Goal: Task Accomplishment & Management: Complete application form

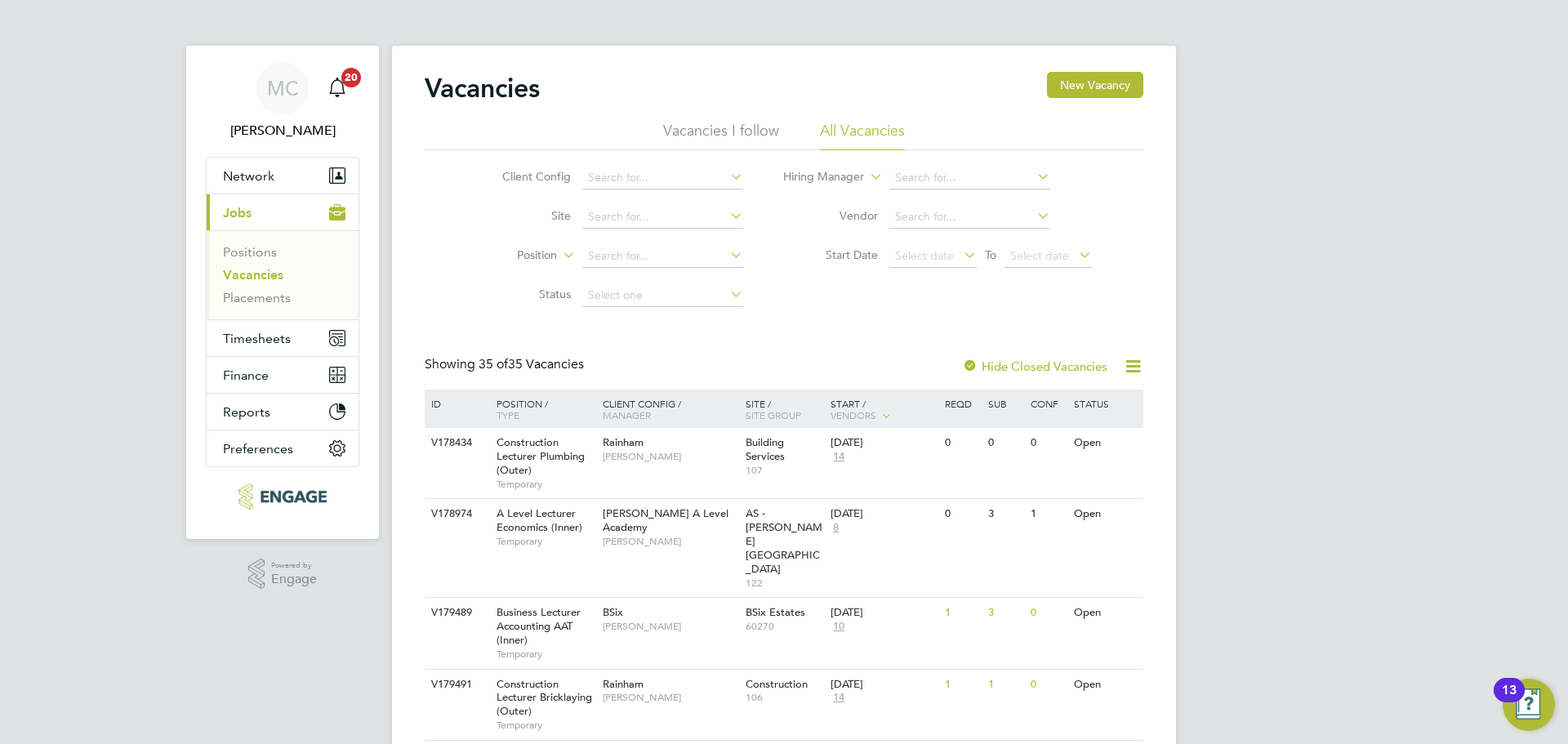
click at [745, 122] on li "Vacancies I follow" at bounding box center [722, 135] width 116 height 29
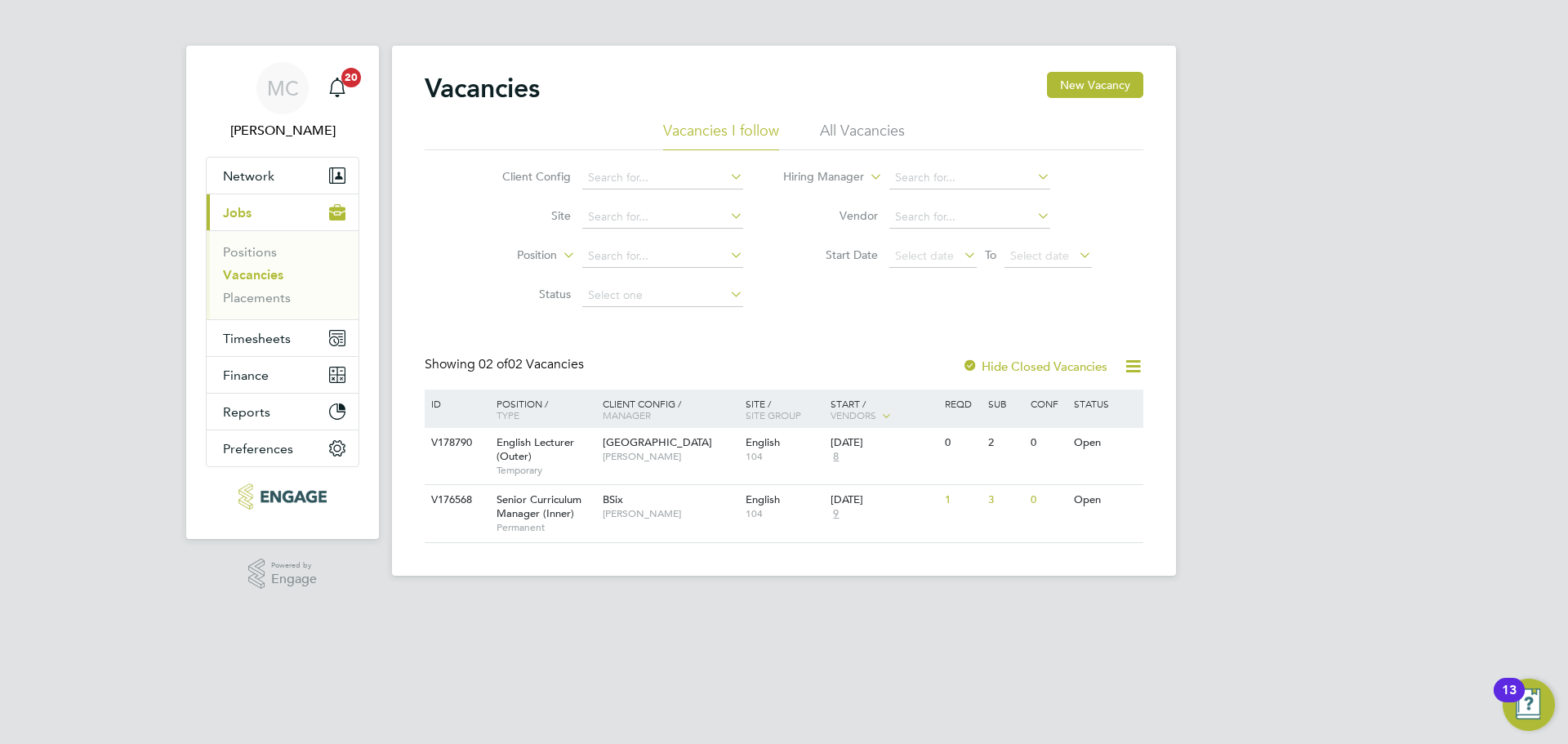
click at [870, 126] on li "All Vacancies" at bounding box center [862, 135] width 85 height 29
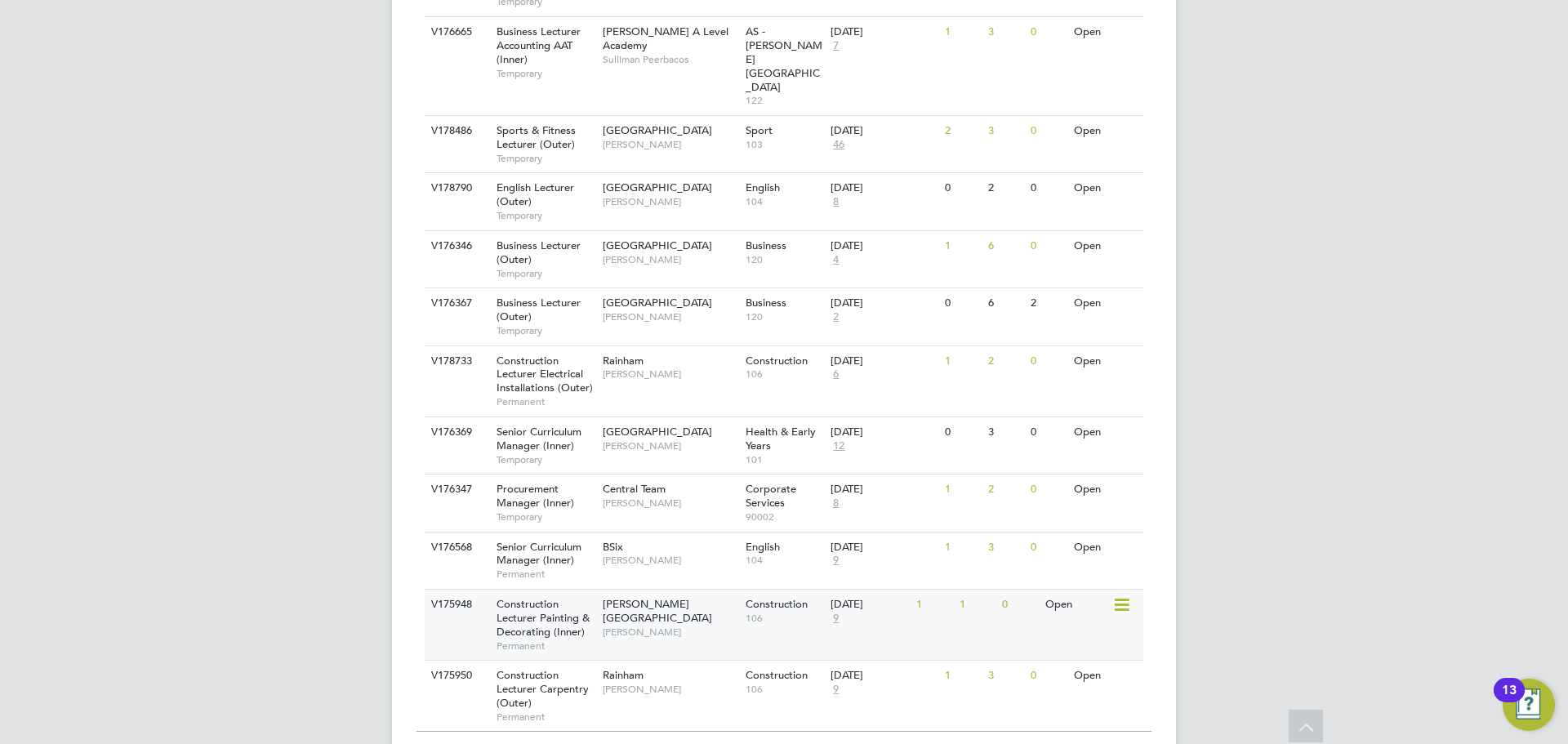
scroll to position [1710, 0]
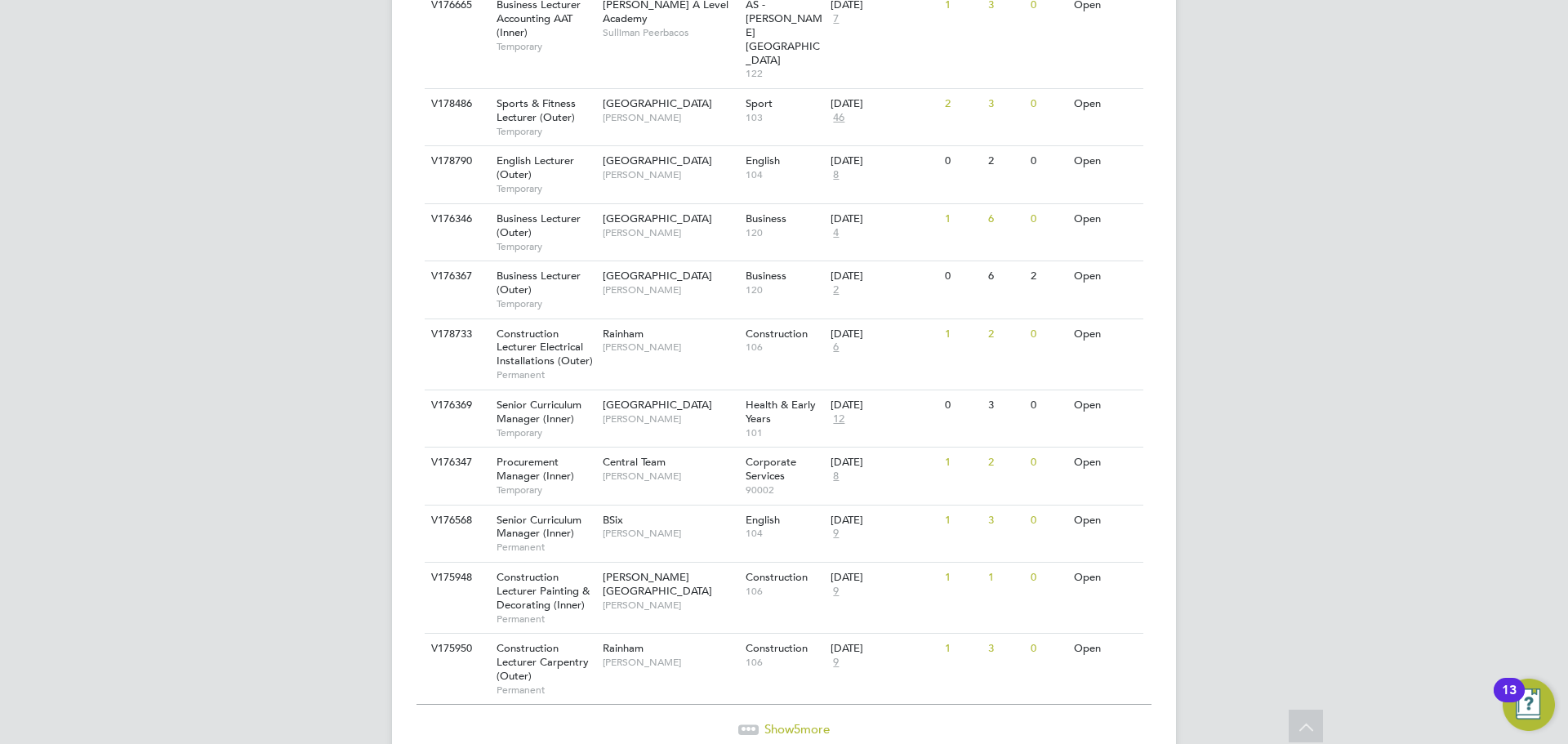
click at [776, 721] on span "Show 5 more" at bounding box center [797, 728] width 66 height 16
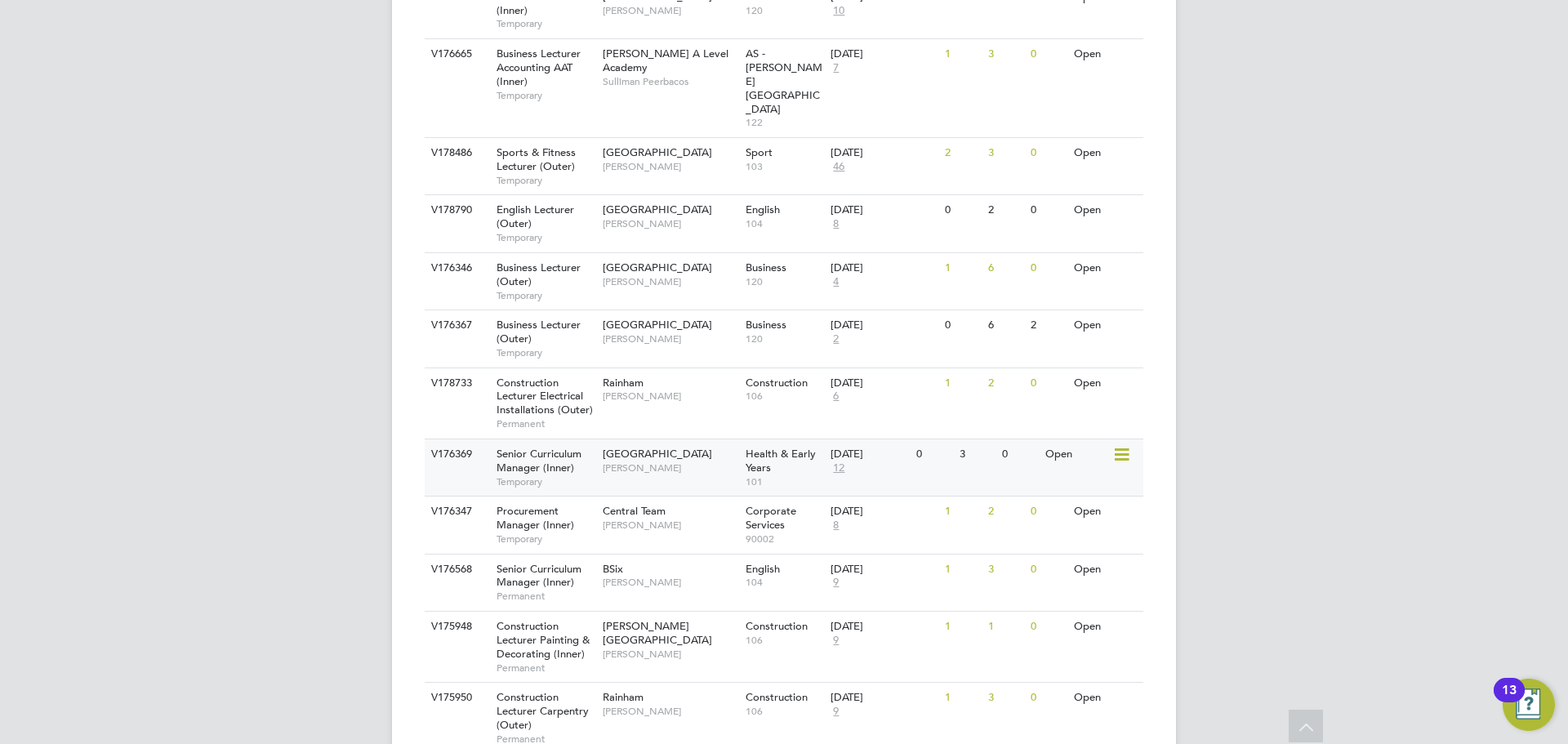
click at [690, 438] on div "V176369 Senior Curriculum Manager (Inner) Temporary [GEOGRAPHIC_DATA] Campus [G…" at bounding box center [783, 467] width 718 height 57
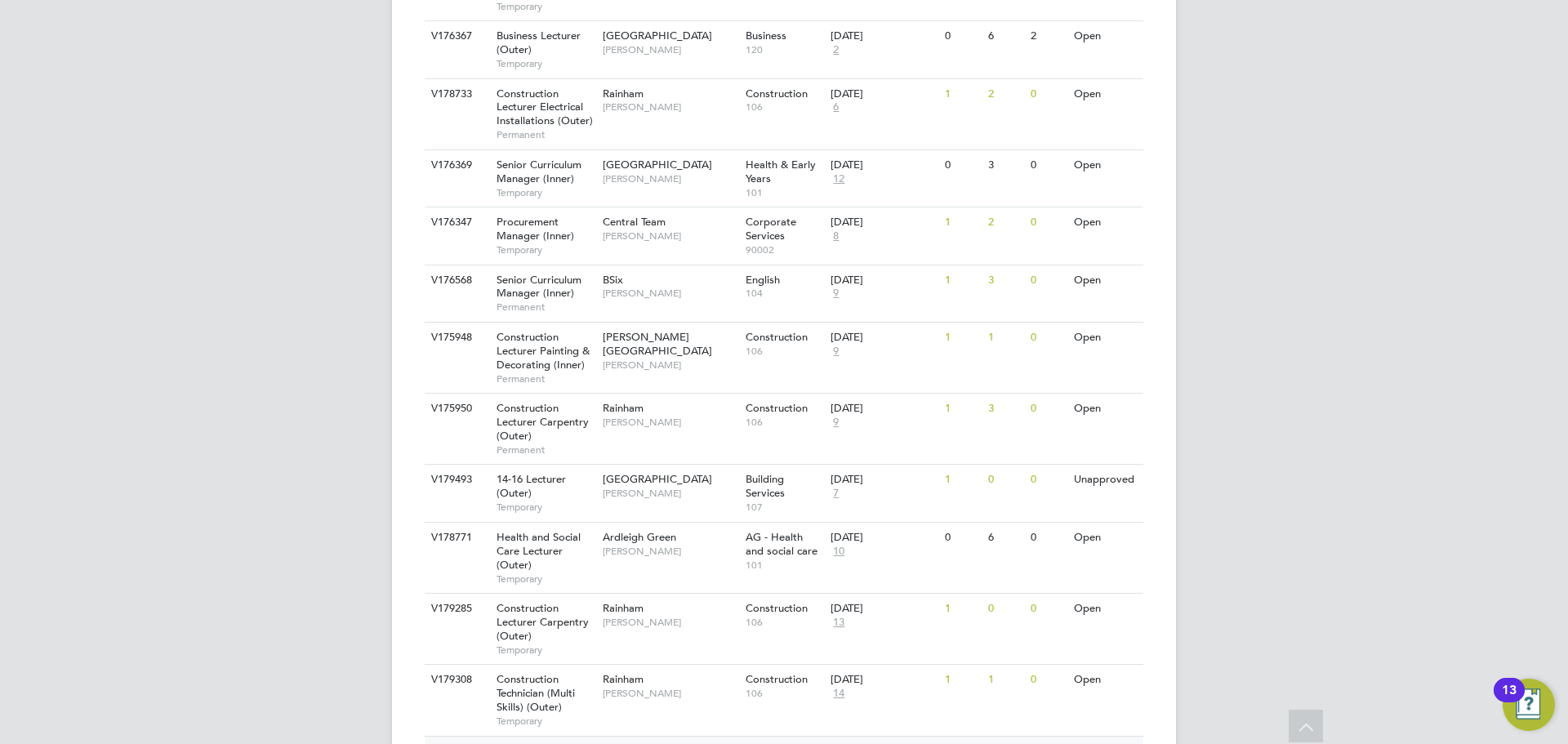
scroll to position [1921, 0]
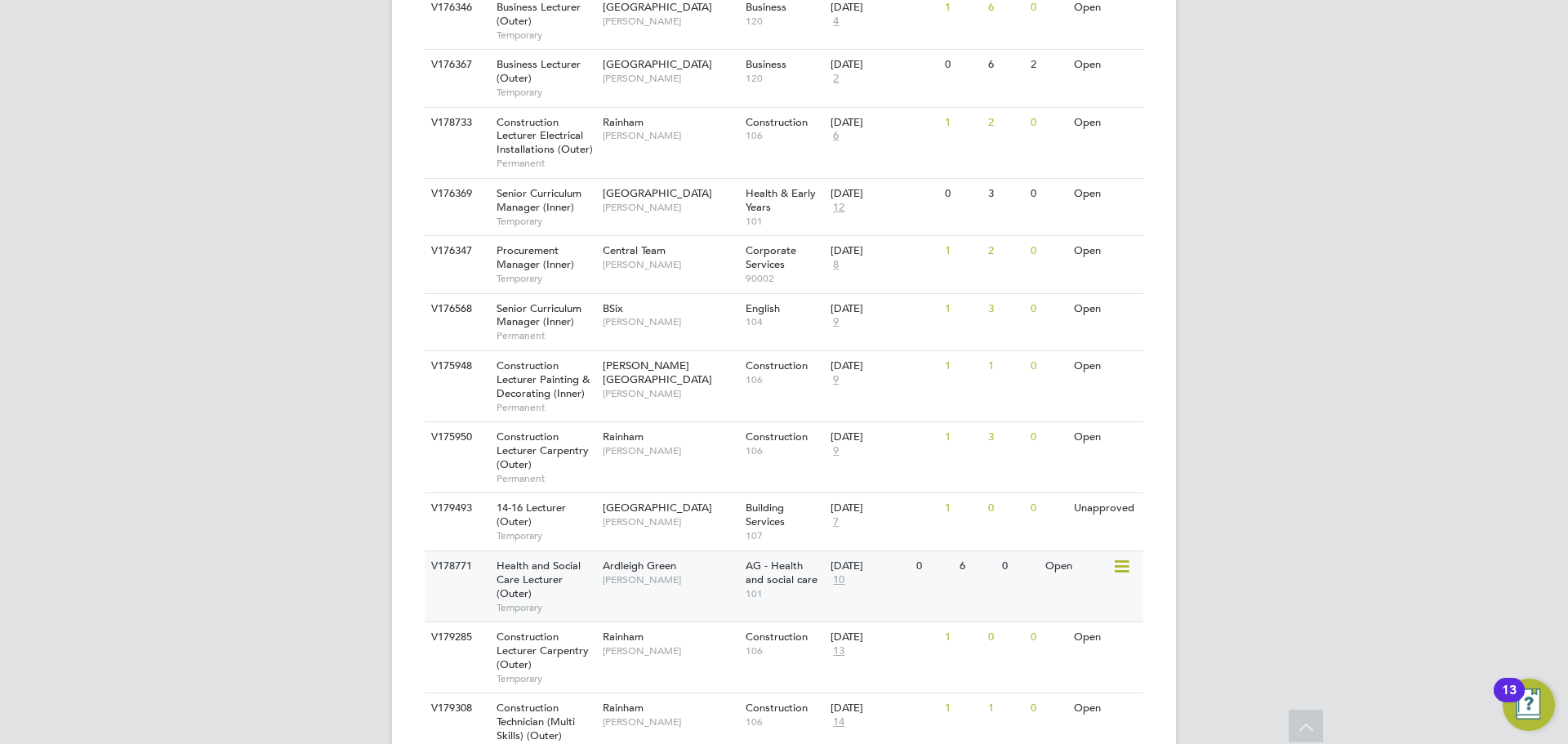
click at [698, 551] on div "V178771 Health and Social Care Lecturer (Outer) Temporary Ardleigh Green [PERSO…" at bounding box center [783, 586] width 718 height 71
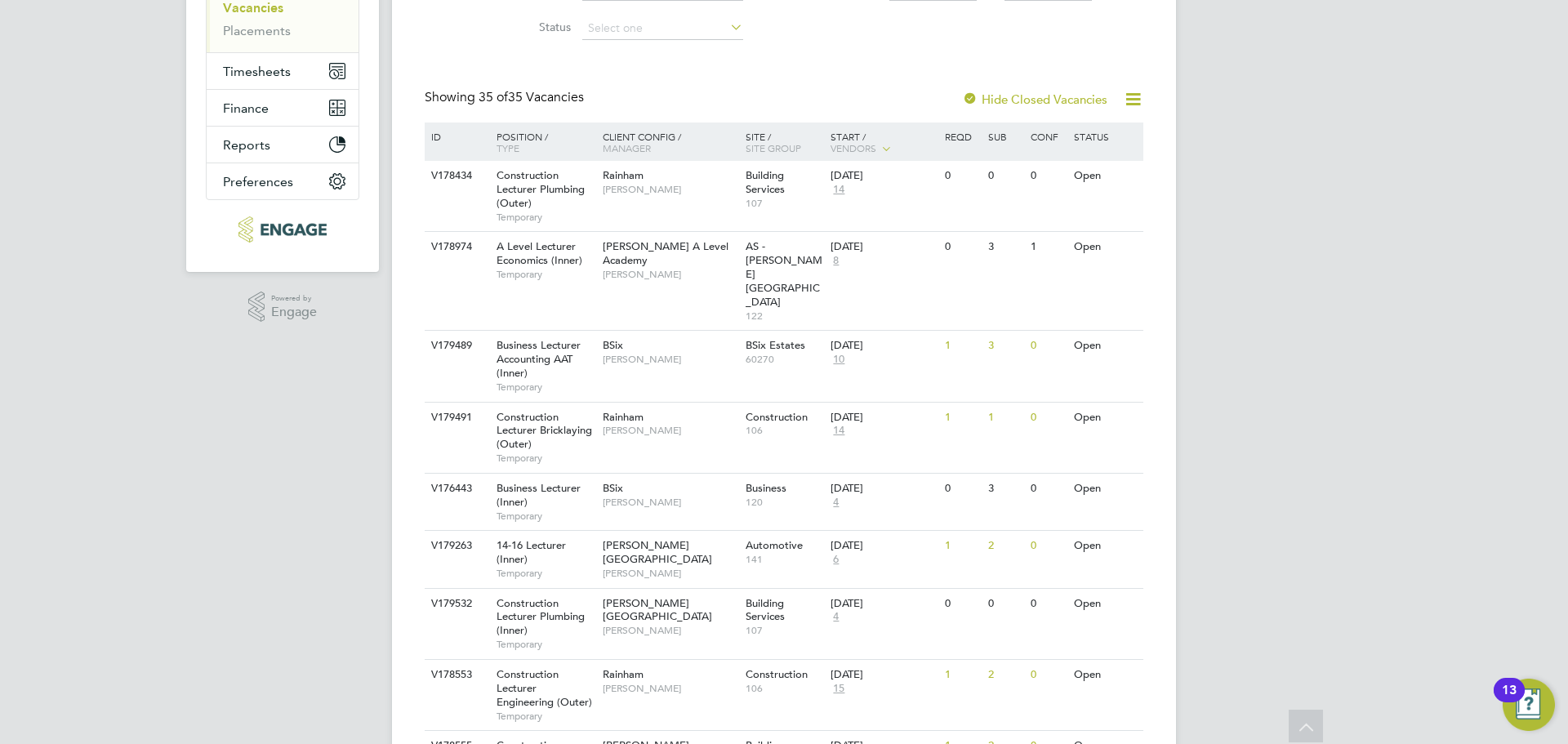
scroll to position [0, 0]
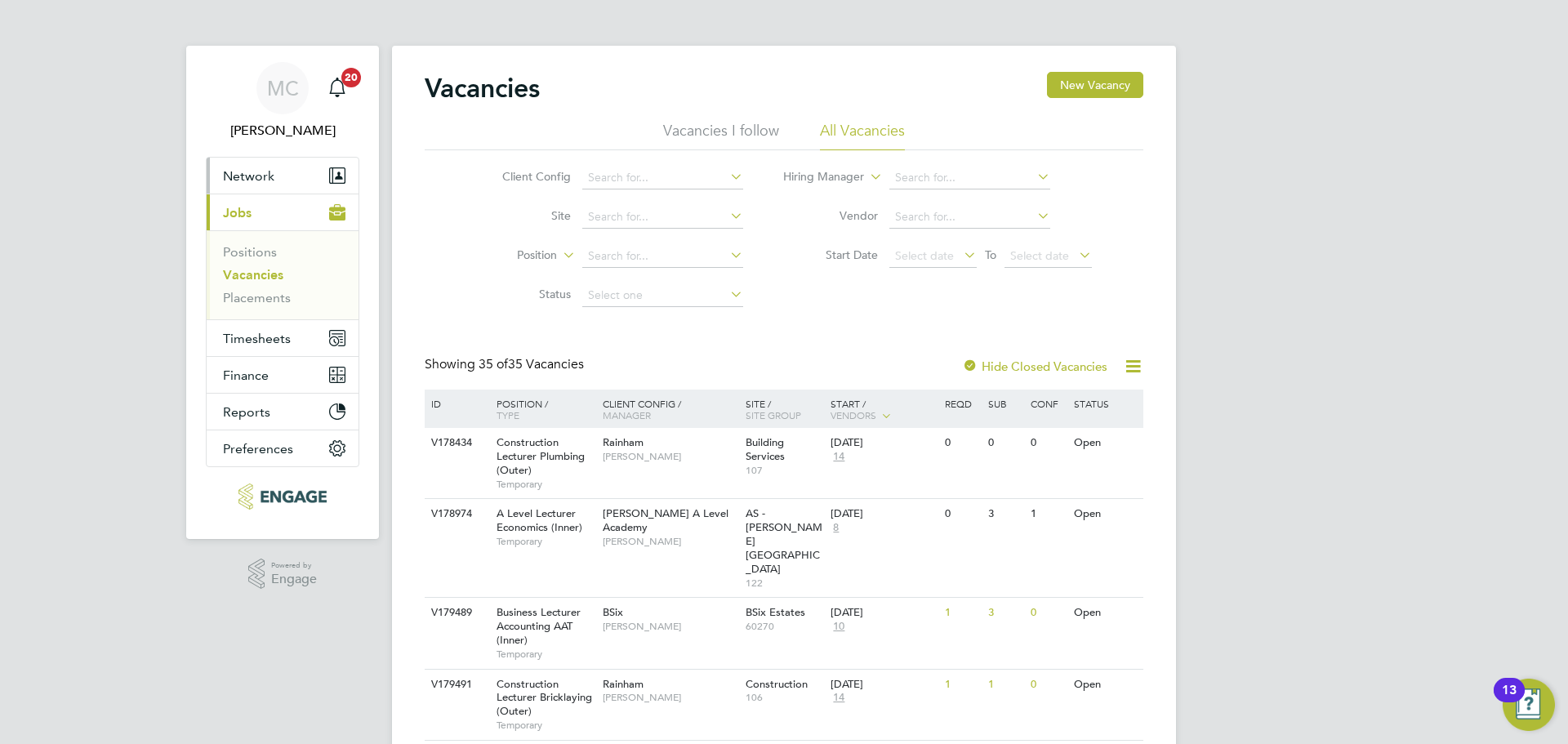
click at [272, 179] on span "Network" at bounding box center [248, 176] width 51 height 16
click at [268, 189] on button "Network" at bounding box center [282, 175] width 152 height 36
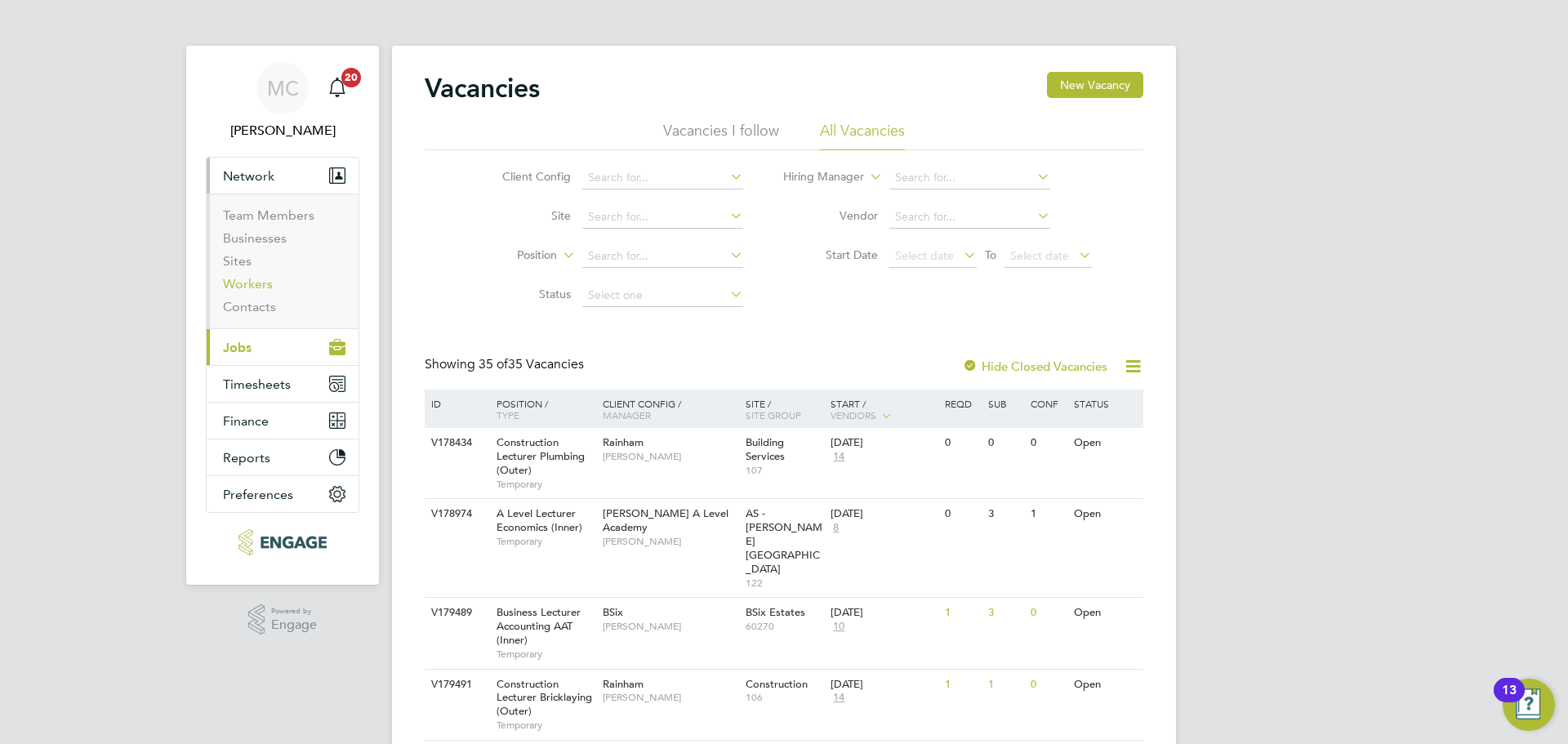
click at [249, 290] on link "Workers" at bounding box center [247, 283] width 50 height 16
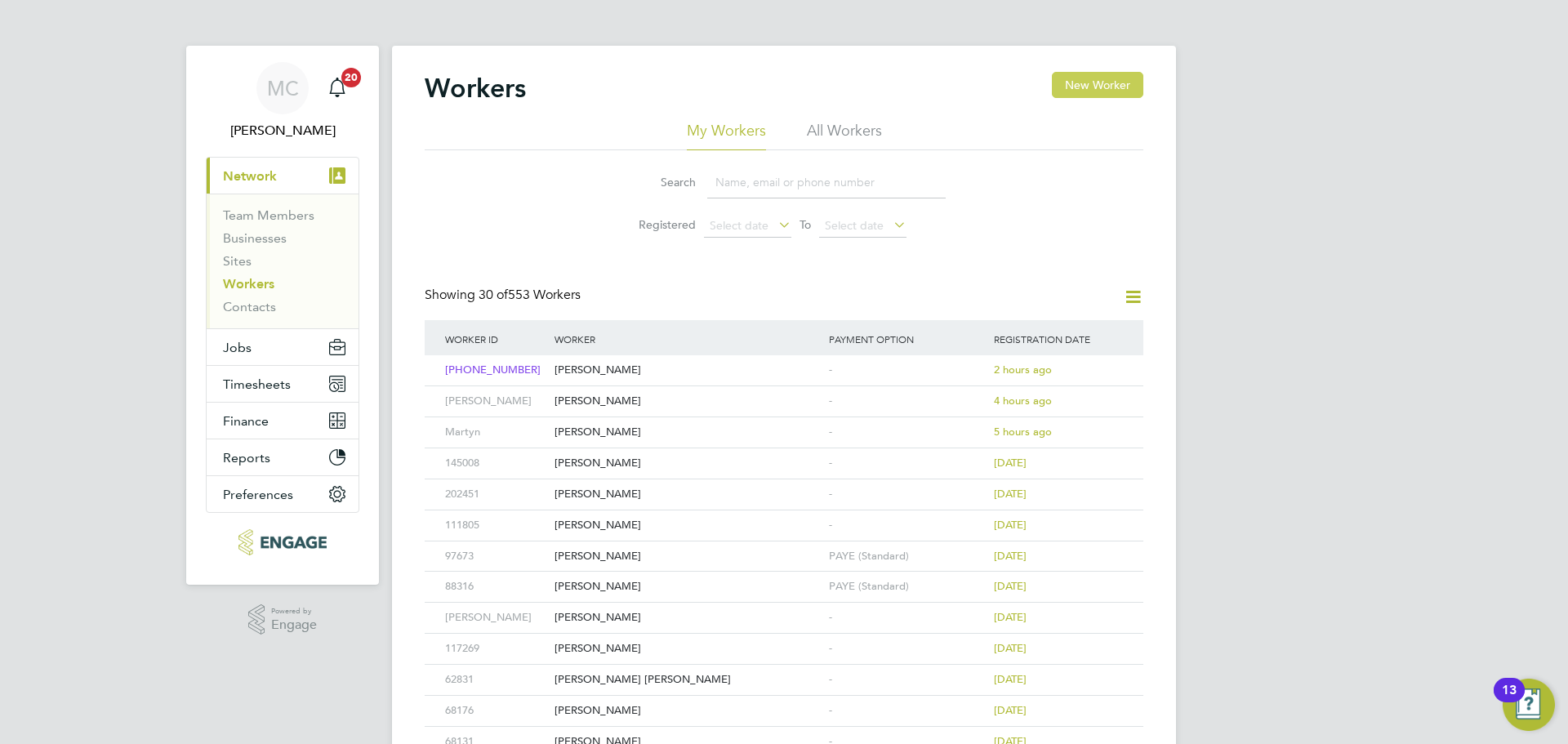
click at [1118, 87] on button "New Worker" at bounding box center [1098, 85] width 91 height 26
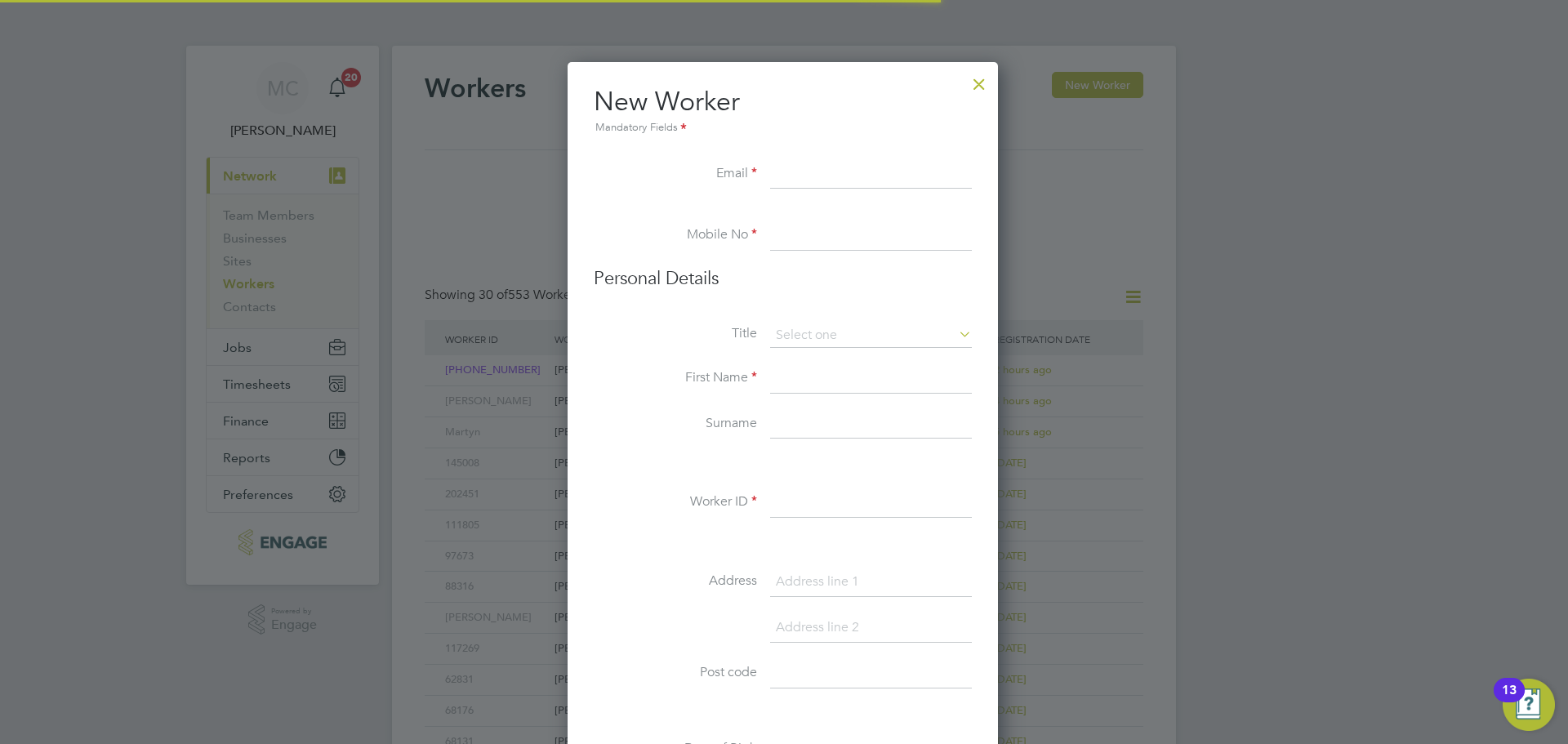
scroll to position [1390, 433]
paste input "[EMAIL_ADDRESS][DOMAIN_NAME]"
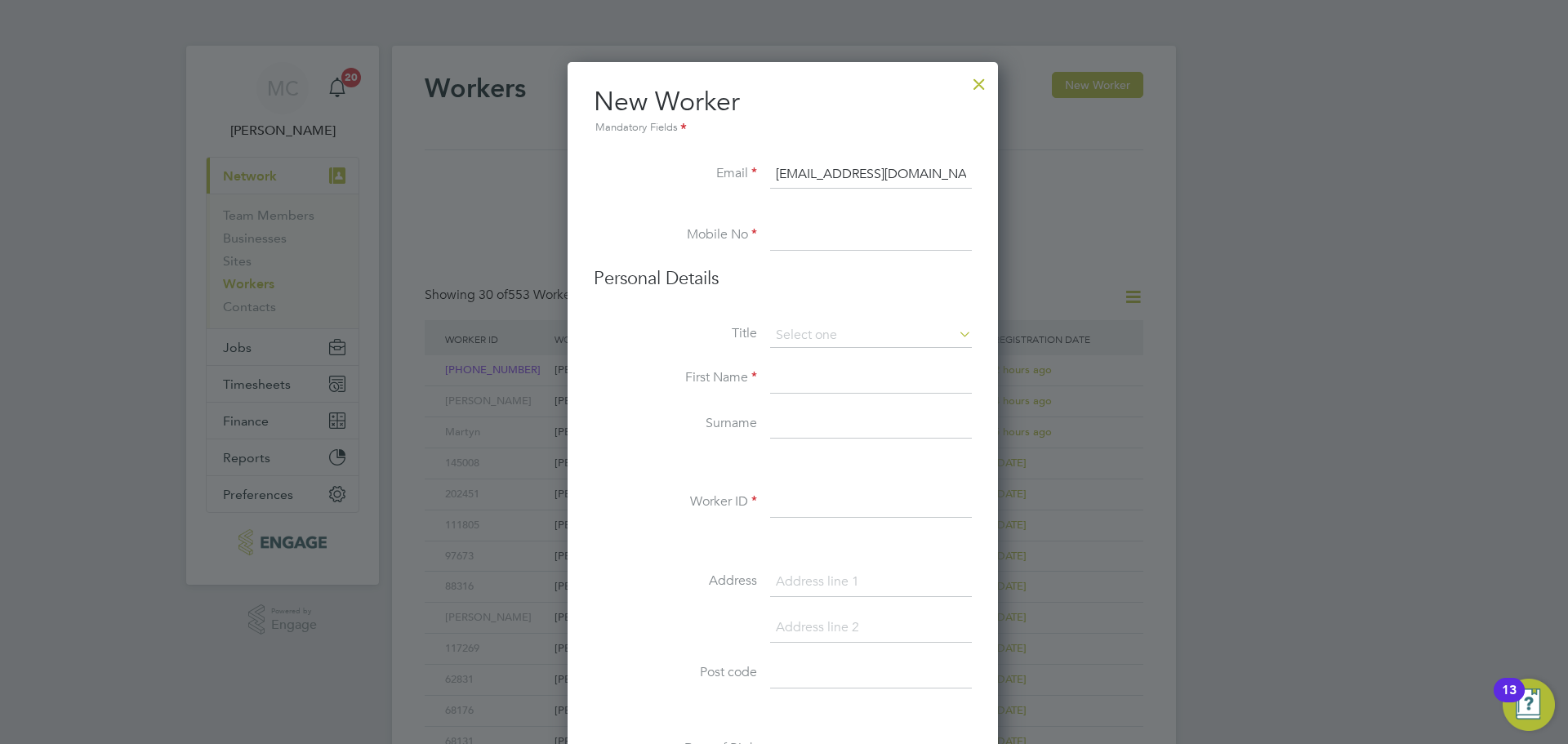
type input "[EMAIL_ADDRESS][DOMAIN_NAME]"
click at [838, 230] on input at bounding box center [870, 236] width 202 height 29
paste input "7950 338 084"
click at [771, 232] on input "7950 338 084" at bounding box center [870, 236] width 202 height 29
type input "07950 338 084"
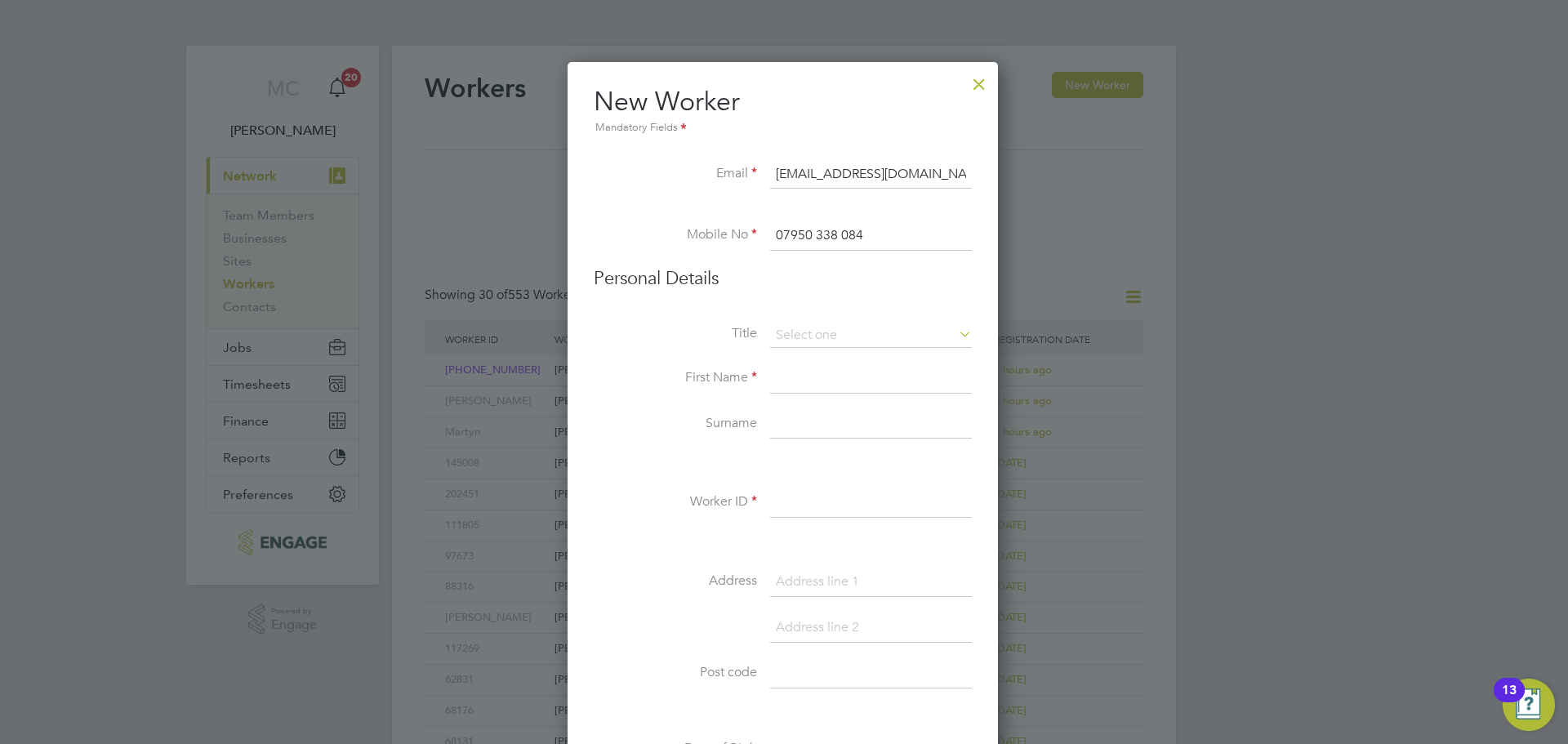
drag, startPoint x: 816, startPoint y: 379, endPoint x: 816, endPoint y: 365, distance: 14.0
click at [816, 379] on input at bounding box center [870, 379] width 202 height 29
type input "[PERSON_NAME]"
paste input "[PERSON_NAME]"
type input "[PERSON_NAME]"
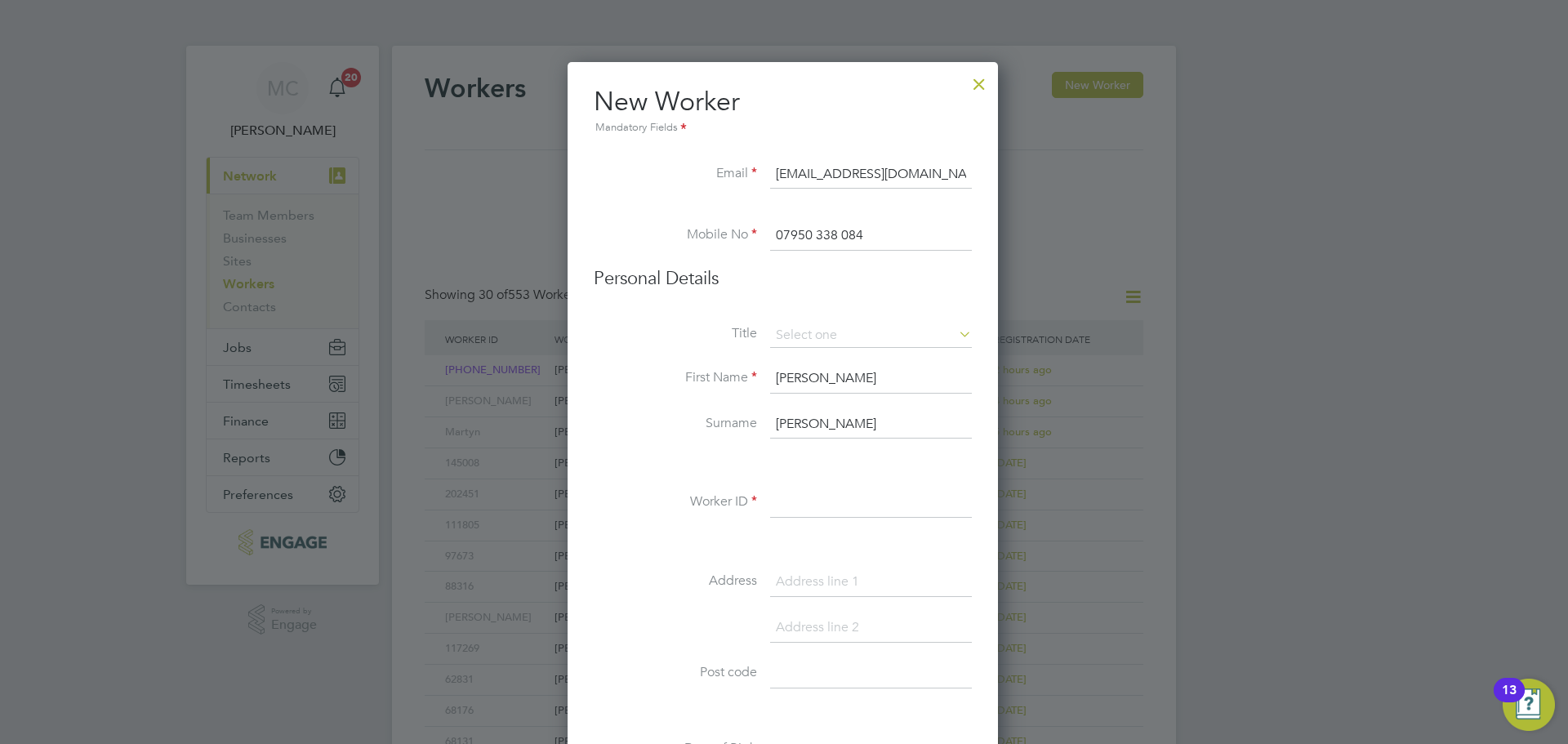
click at [796, 501] on input at bounding box center [870, 502] width 202 height 29
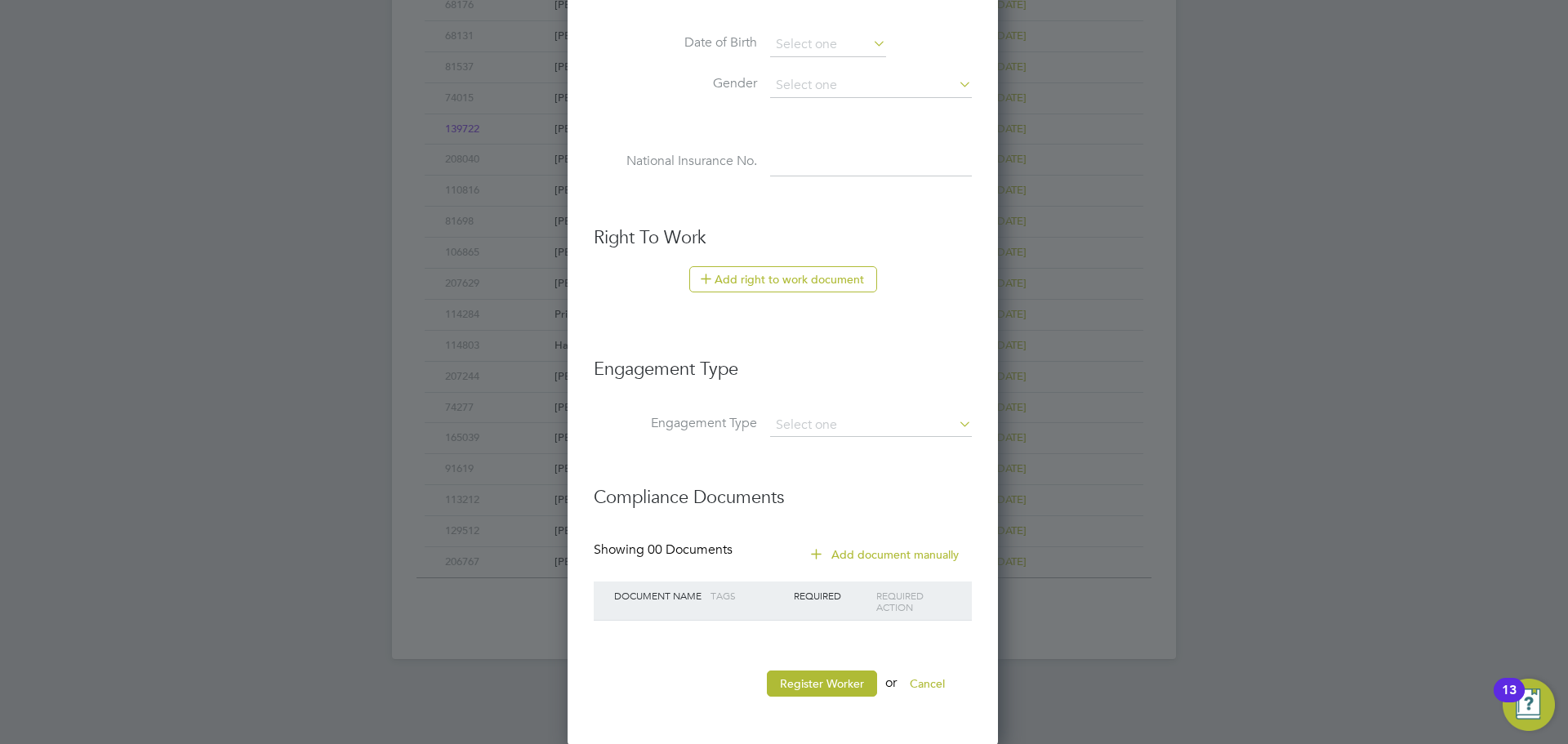
scroll to position [707, 0]
type input "[PERSON_NAME]"
click at [797, 679] on button "Register Worker" at bounding box center [821, 681] width 110 height 26
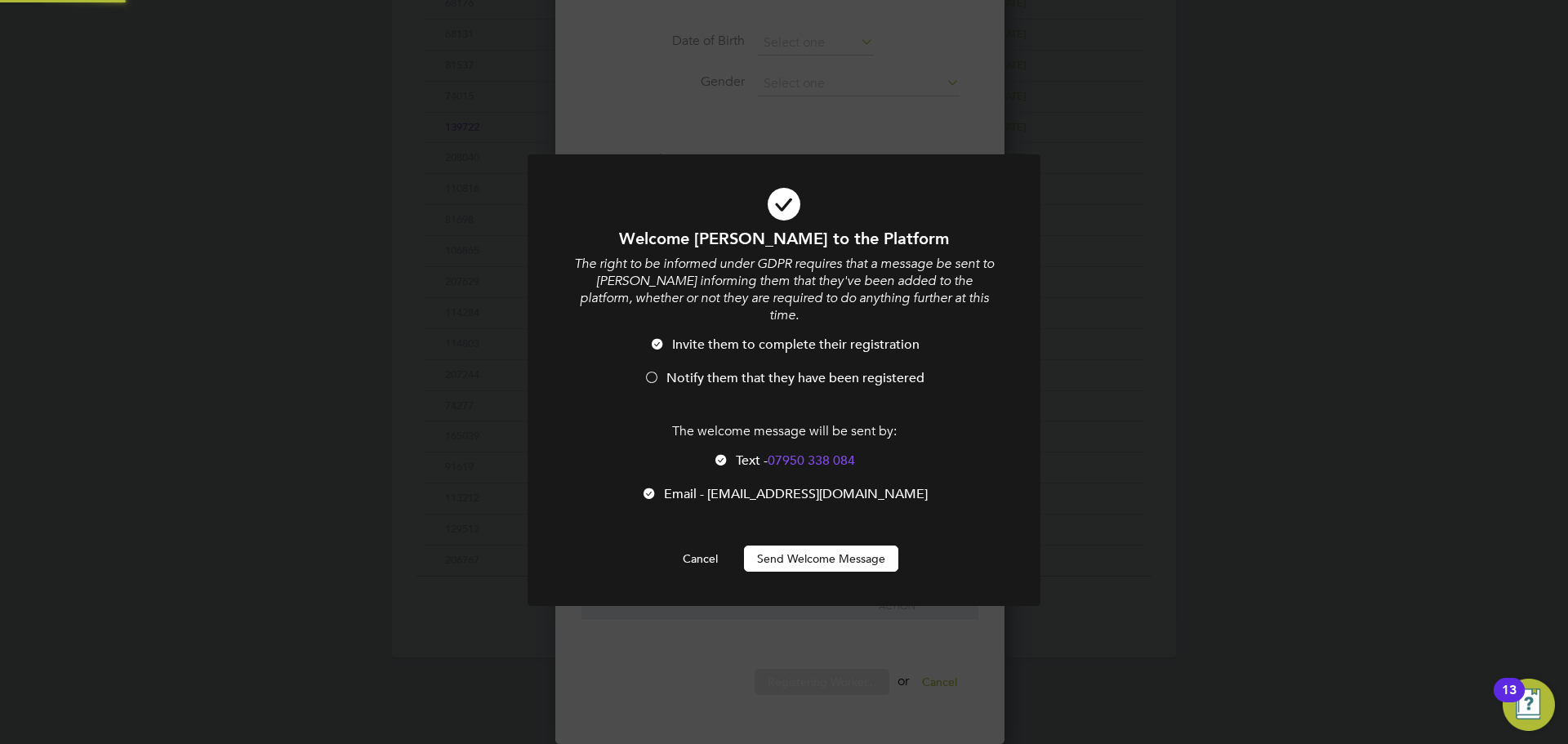
scroll to position [0, 0]
click at [755, 370] on span "Notify them that they have been registered" at bounding box center [795, 379] width 258 height 17
click at [820, 546] on button "Send Welcome Message" at bounding box center [821, 558] width 154 height 26
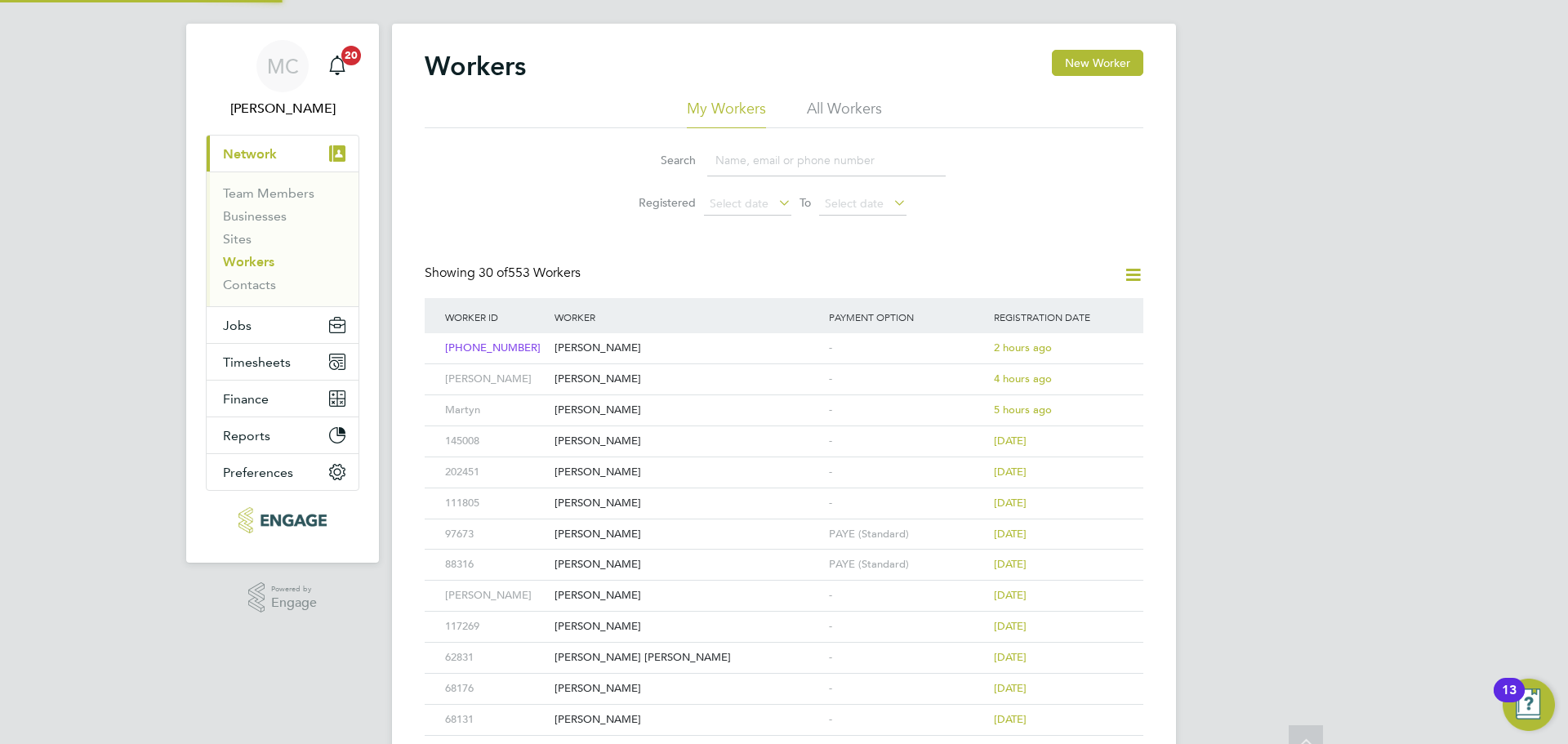
scroll to position [0, 0]
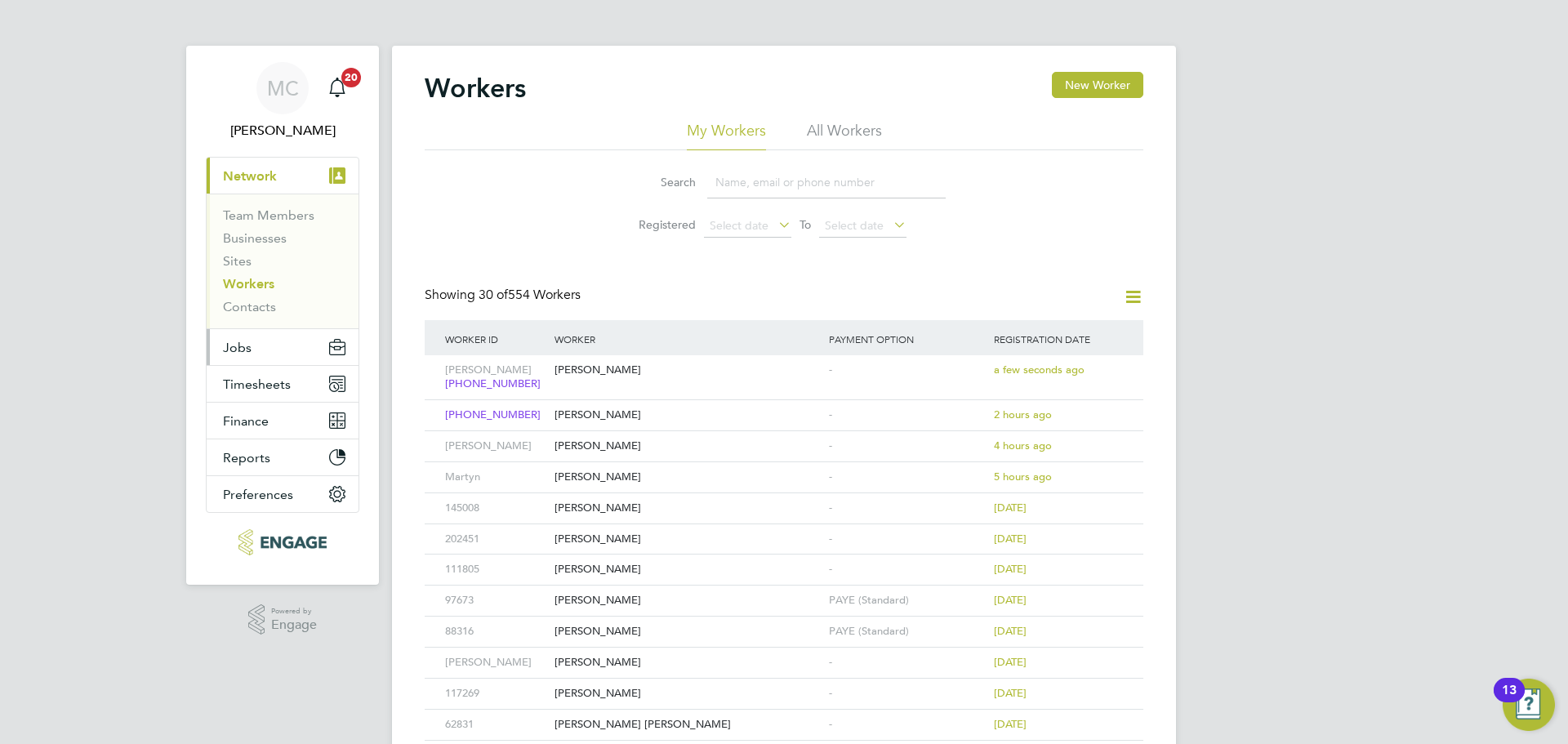
click at [247, 343] on span "Jobs" at bounding box center [237, 347] width 28 height 16
click at [259, 364] on button "Jobs" at bounding box center [282, 346] width 152 height 36
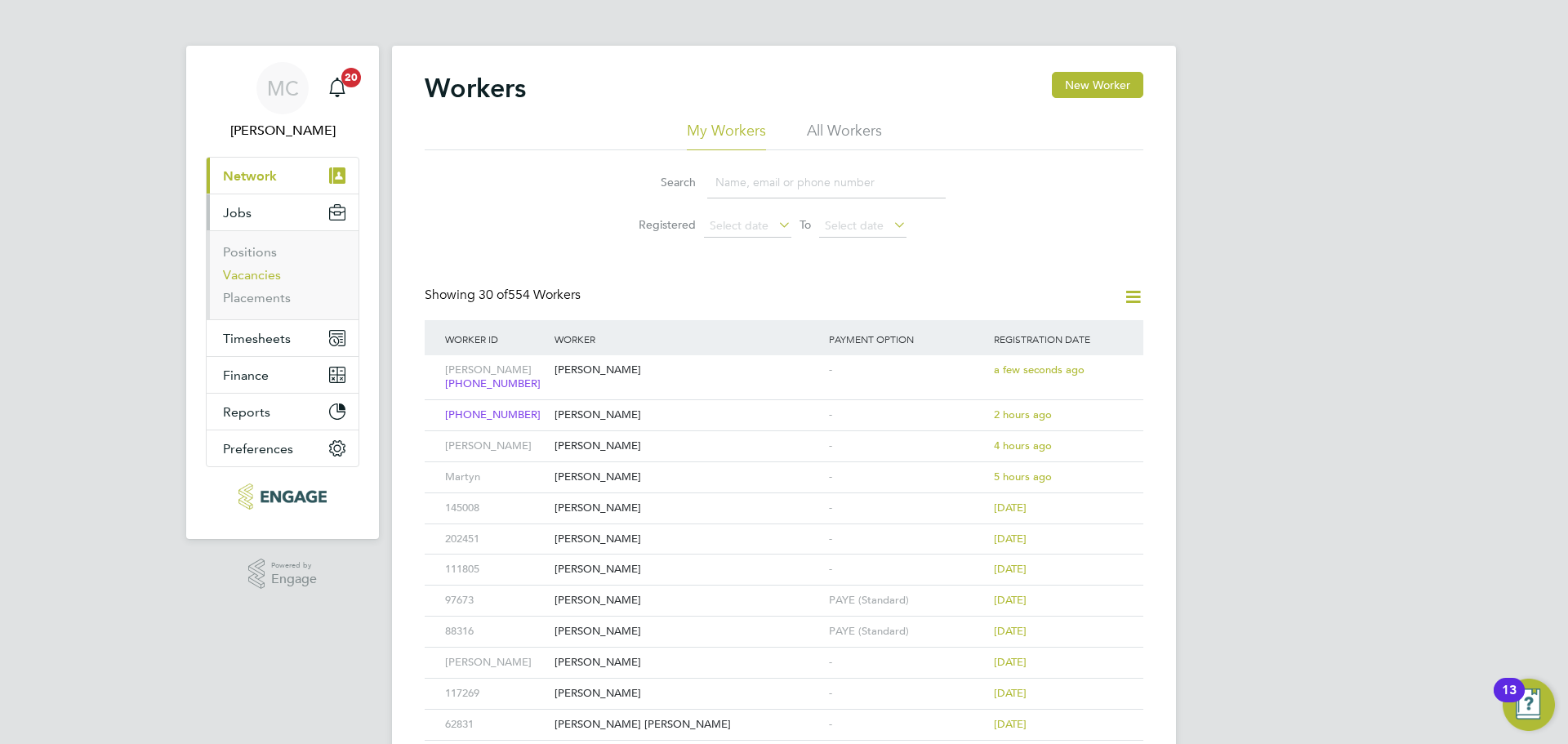
click at [270, 273] on link "Vacancies" at bounding box center [252, 275] width 58 height 16
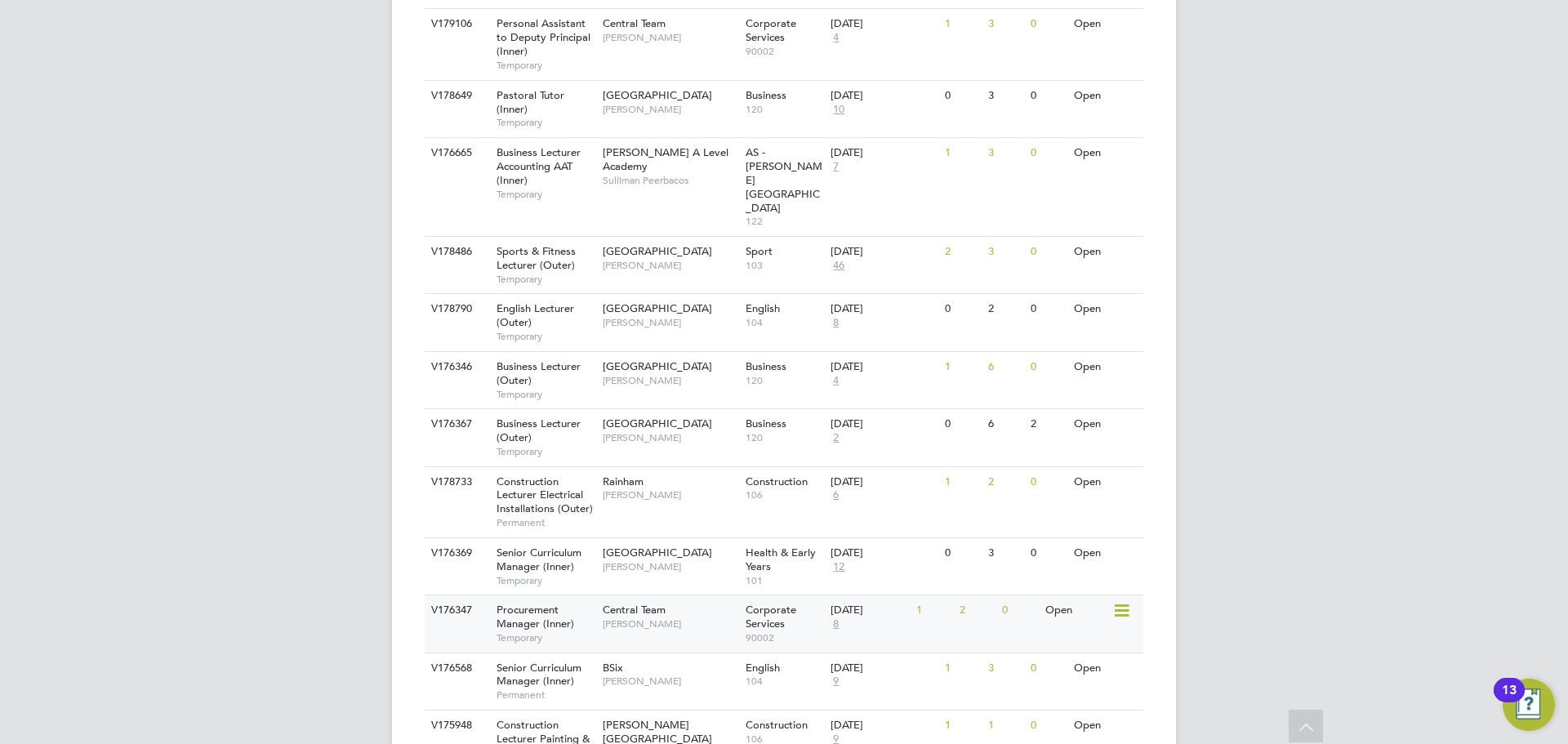
scroll to position [1633, 0]
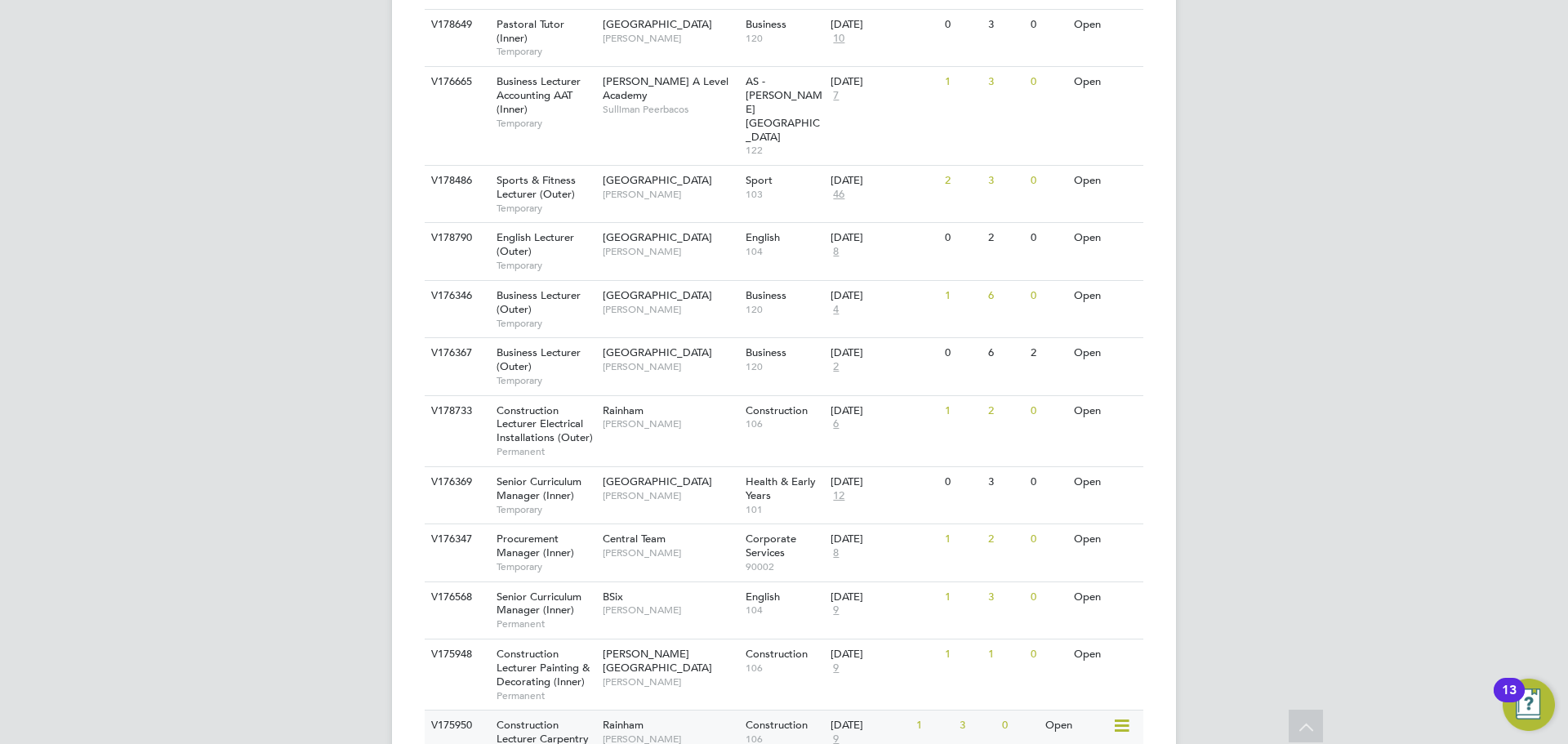
click at [684, 732] on span "[PERSON_NAME]" at bounding box center [670, 739] width 135 height 13
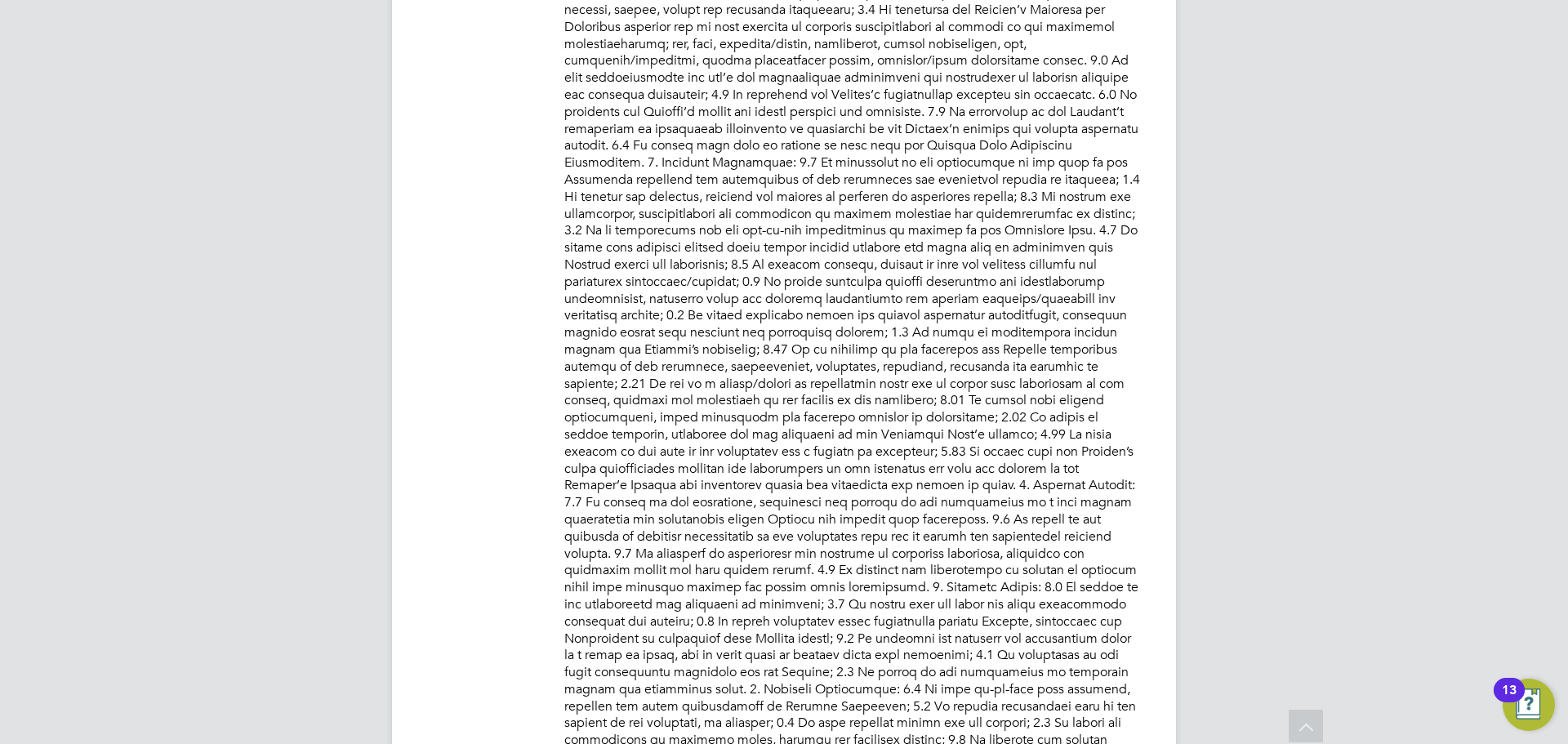
scroll to position [205, 0]
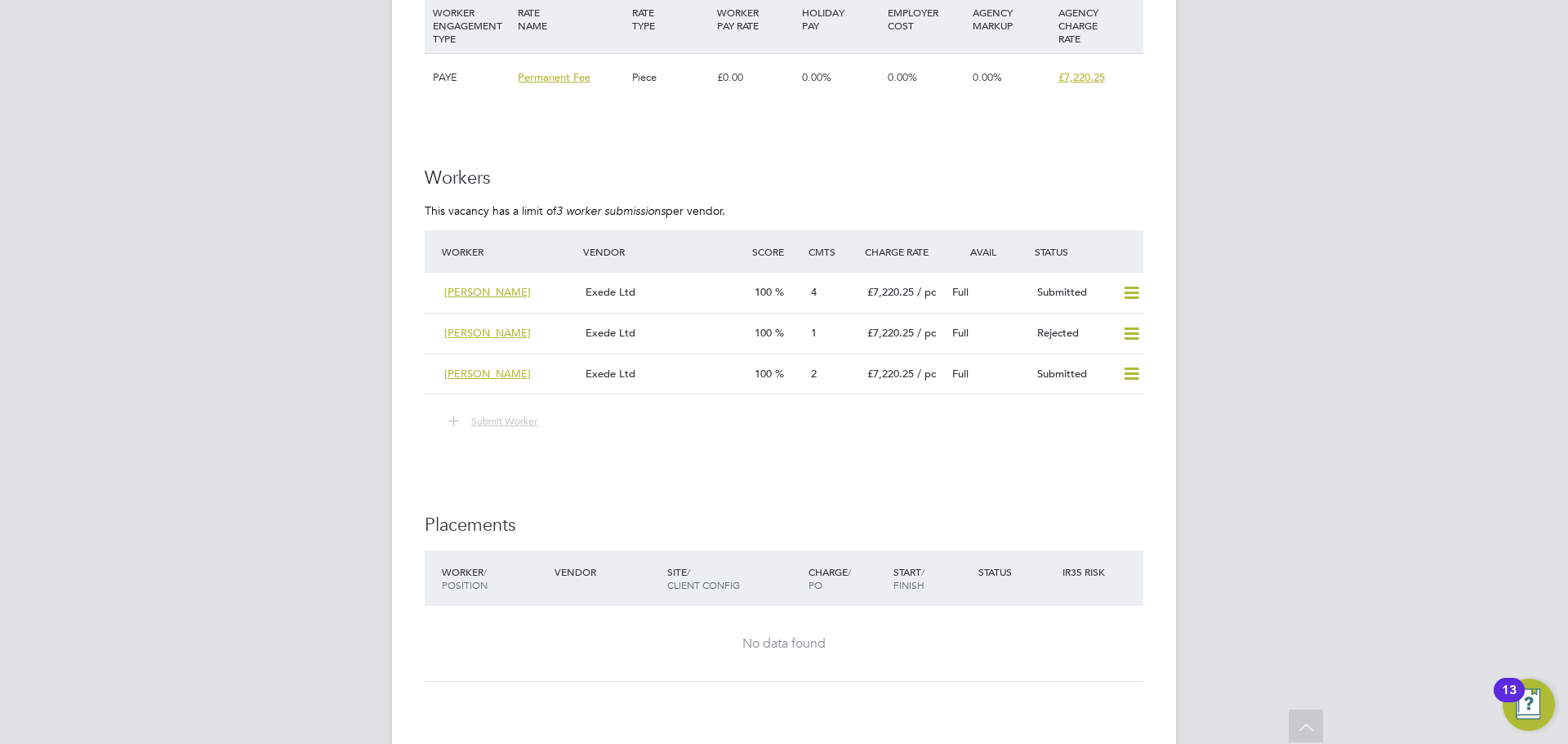
click at [482, 412] on button "Submit Worker" at bounding box center [493, 422] width 114 height 22
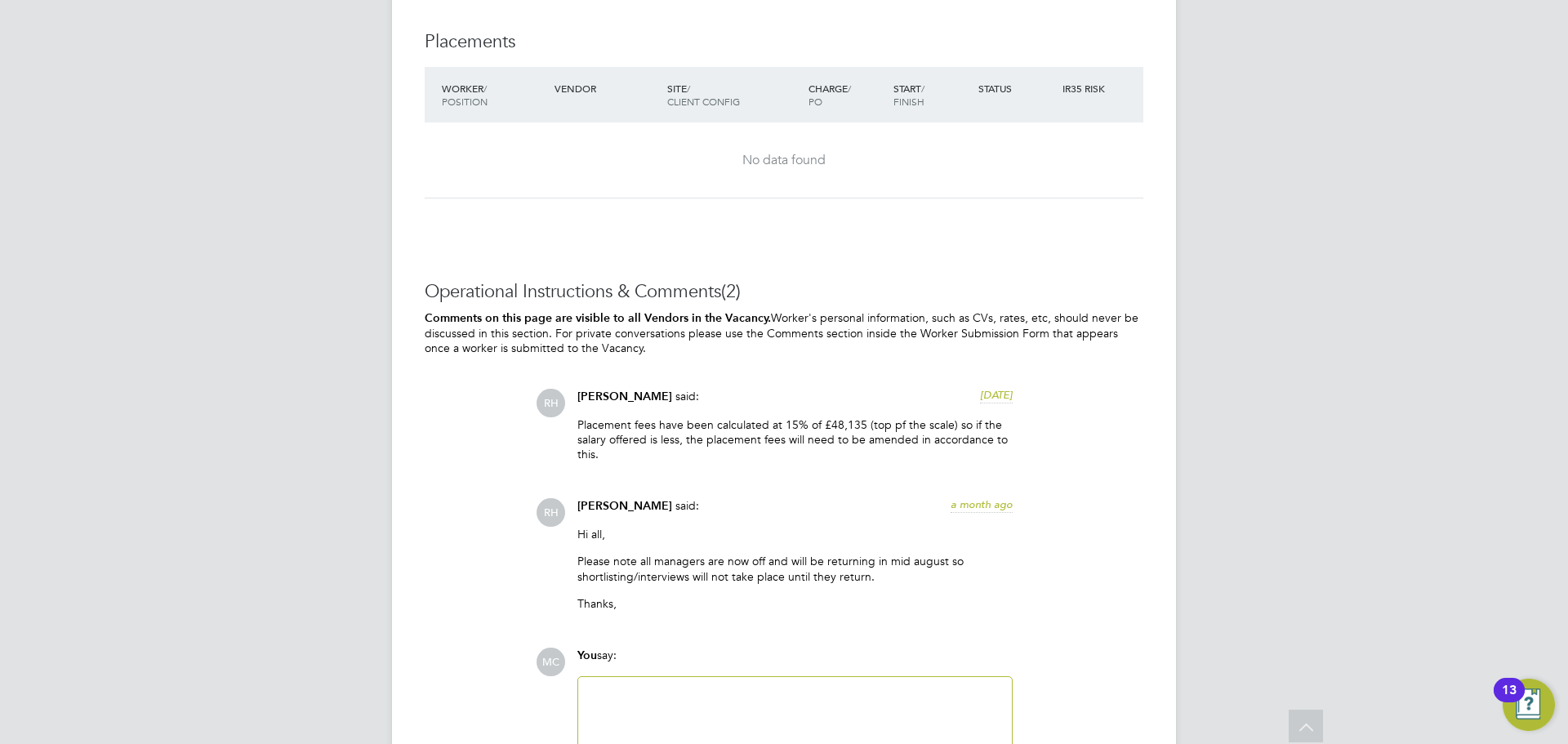
scroll to position [2016, 0]
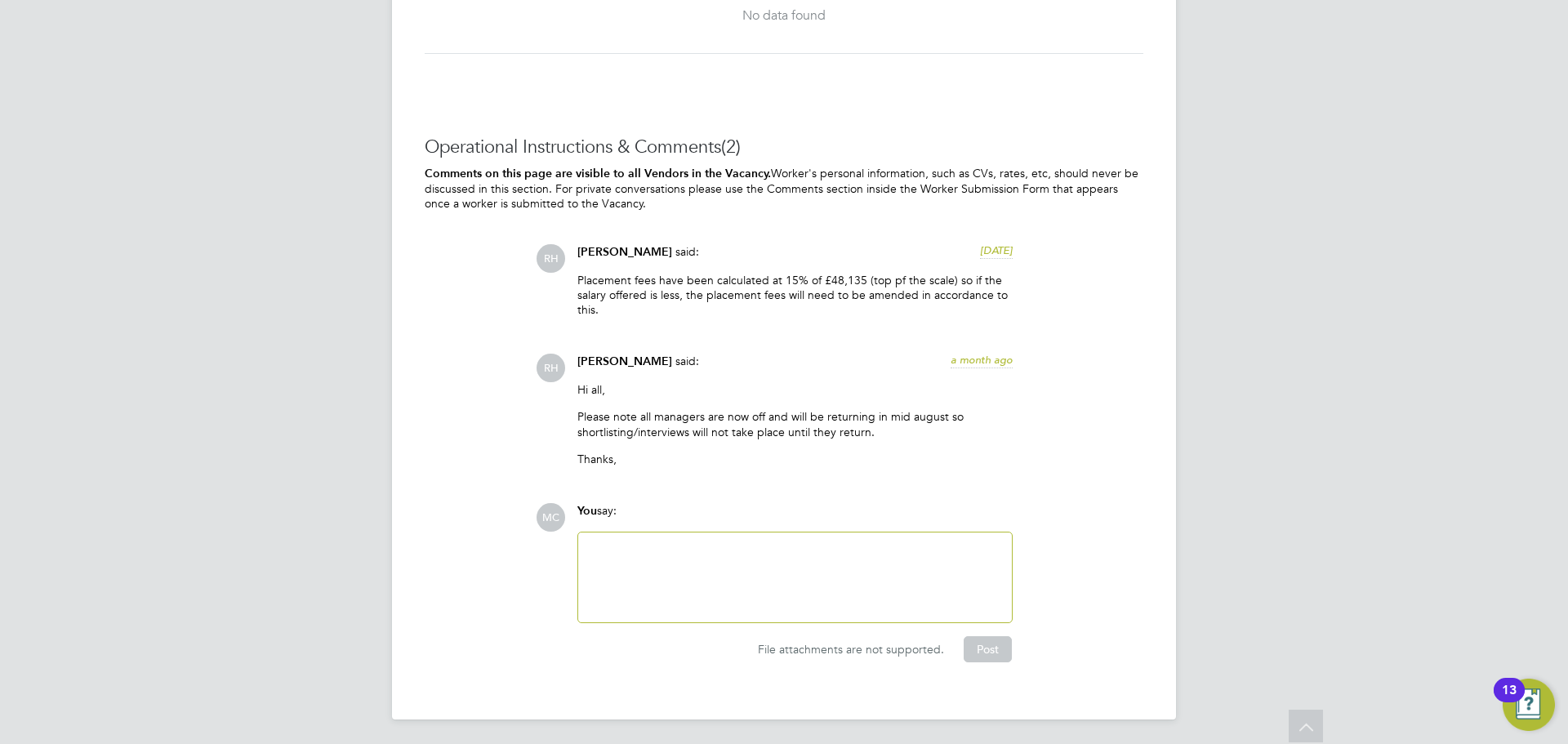
click at [646, 578] on div at bounding box center [795, 577] width 414 height 71
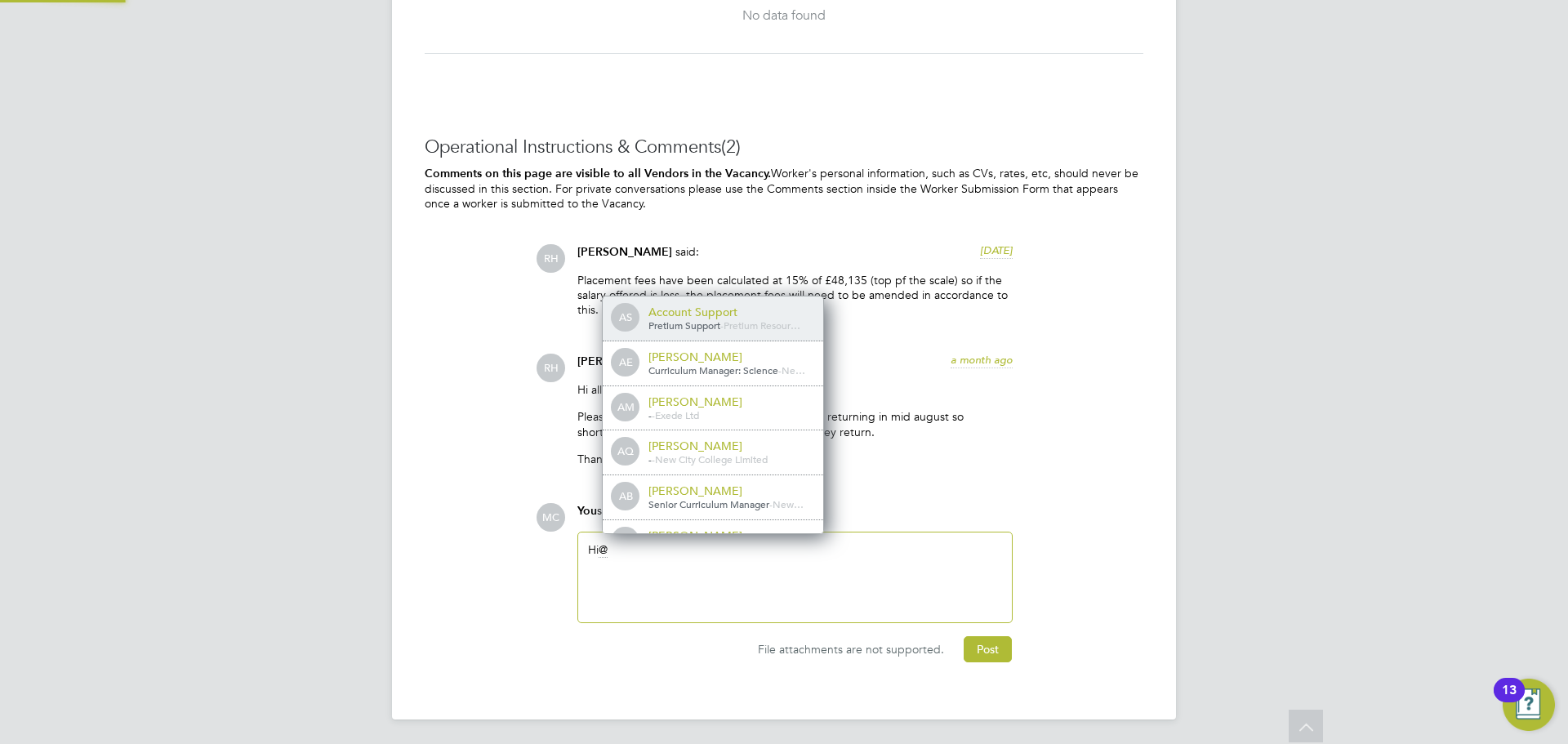
scroll to position [8, 8]
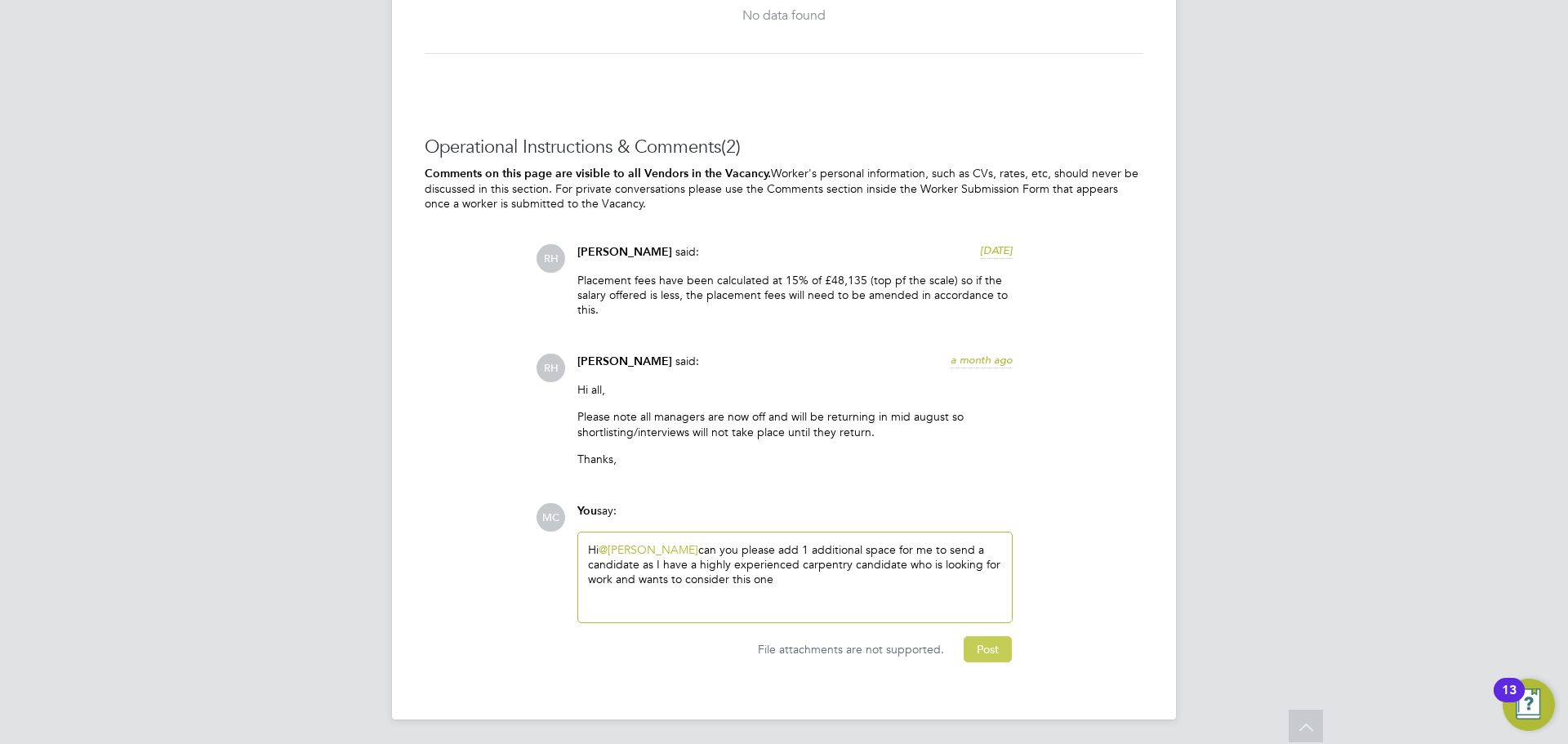
click at [982, 641] on button "Post" at bounding box center [987, 649] width 48 height 26
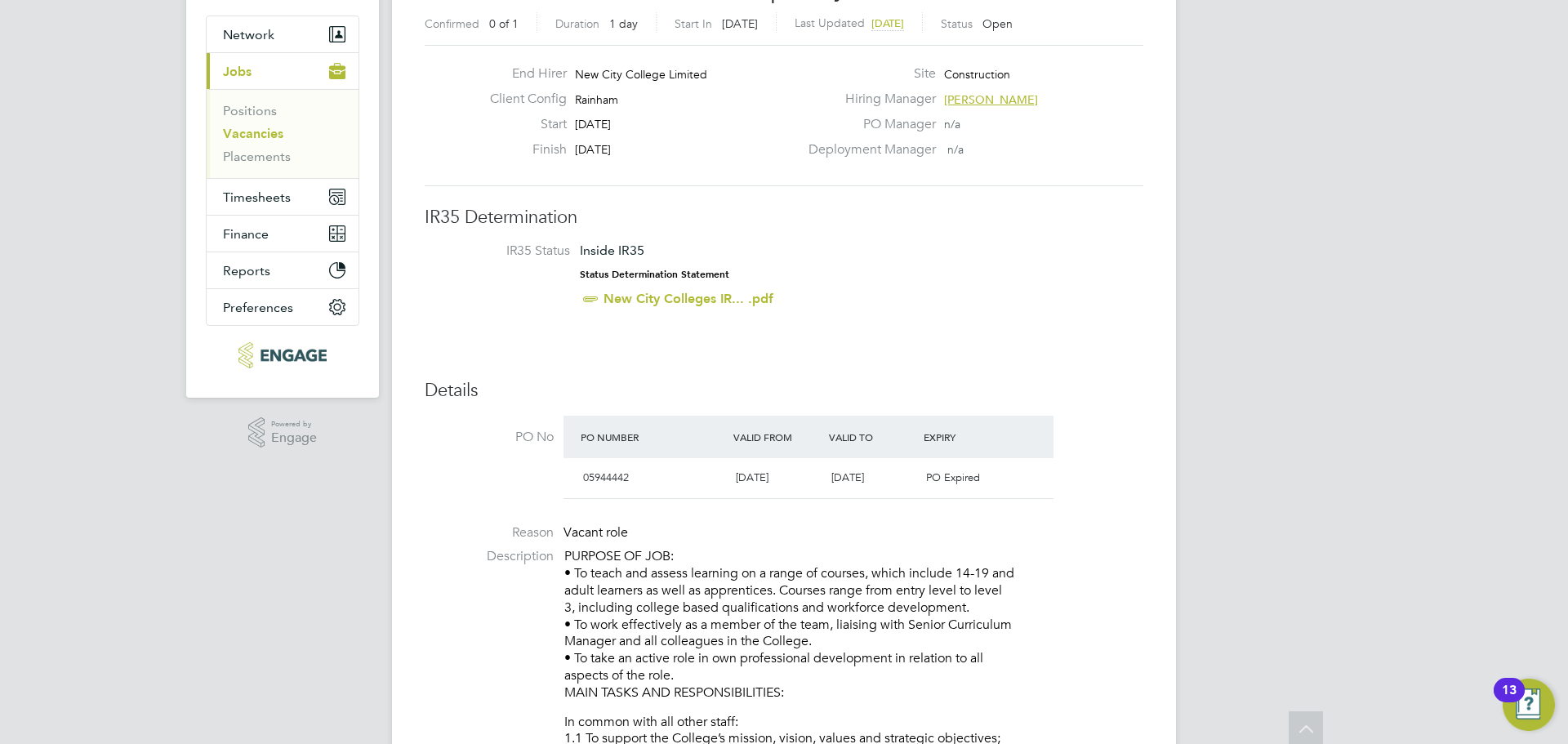
scroll to position [0, 0]
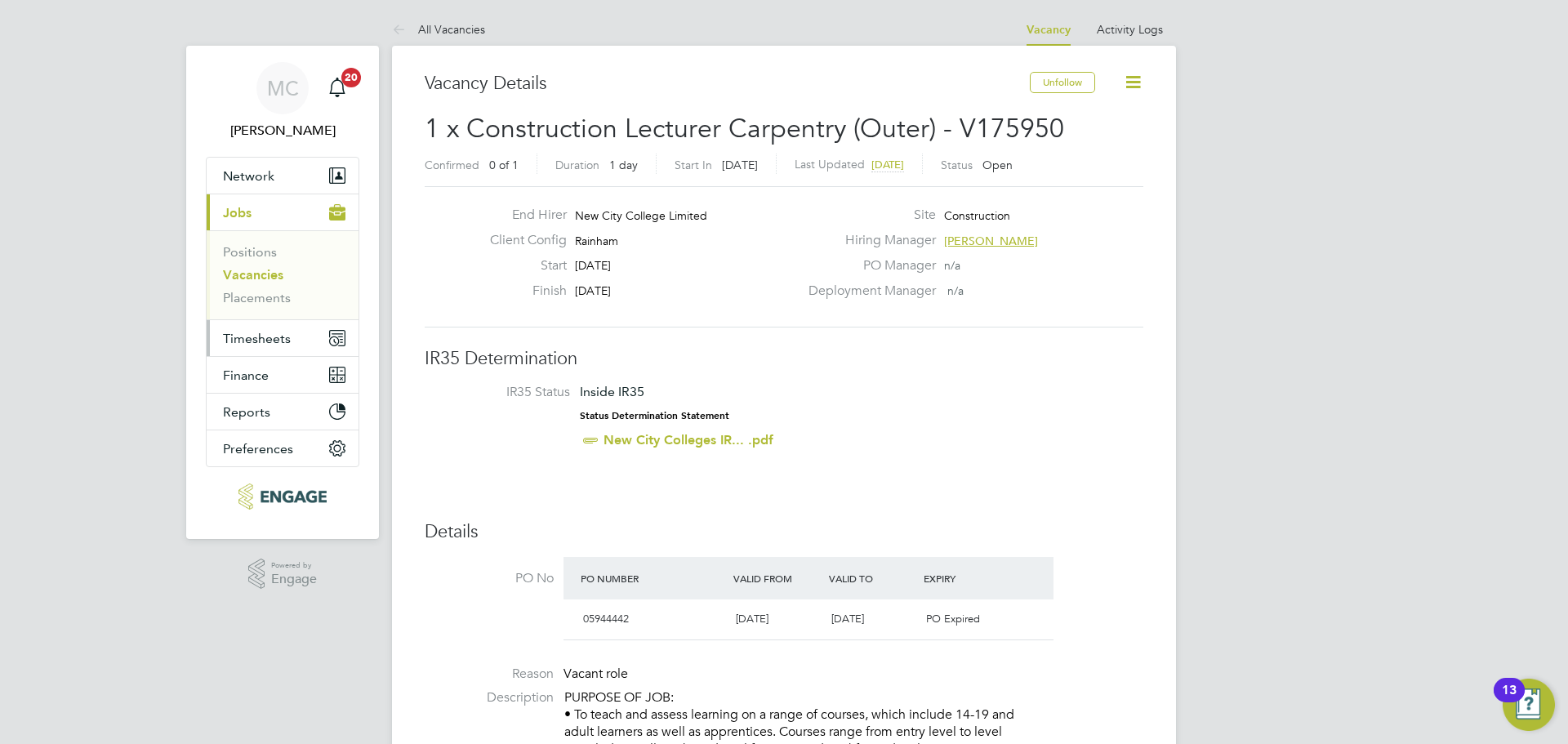
click at [281, 341] on span "Timesheets" at bounding box center [257, 338] width 68 height 16
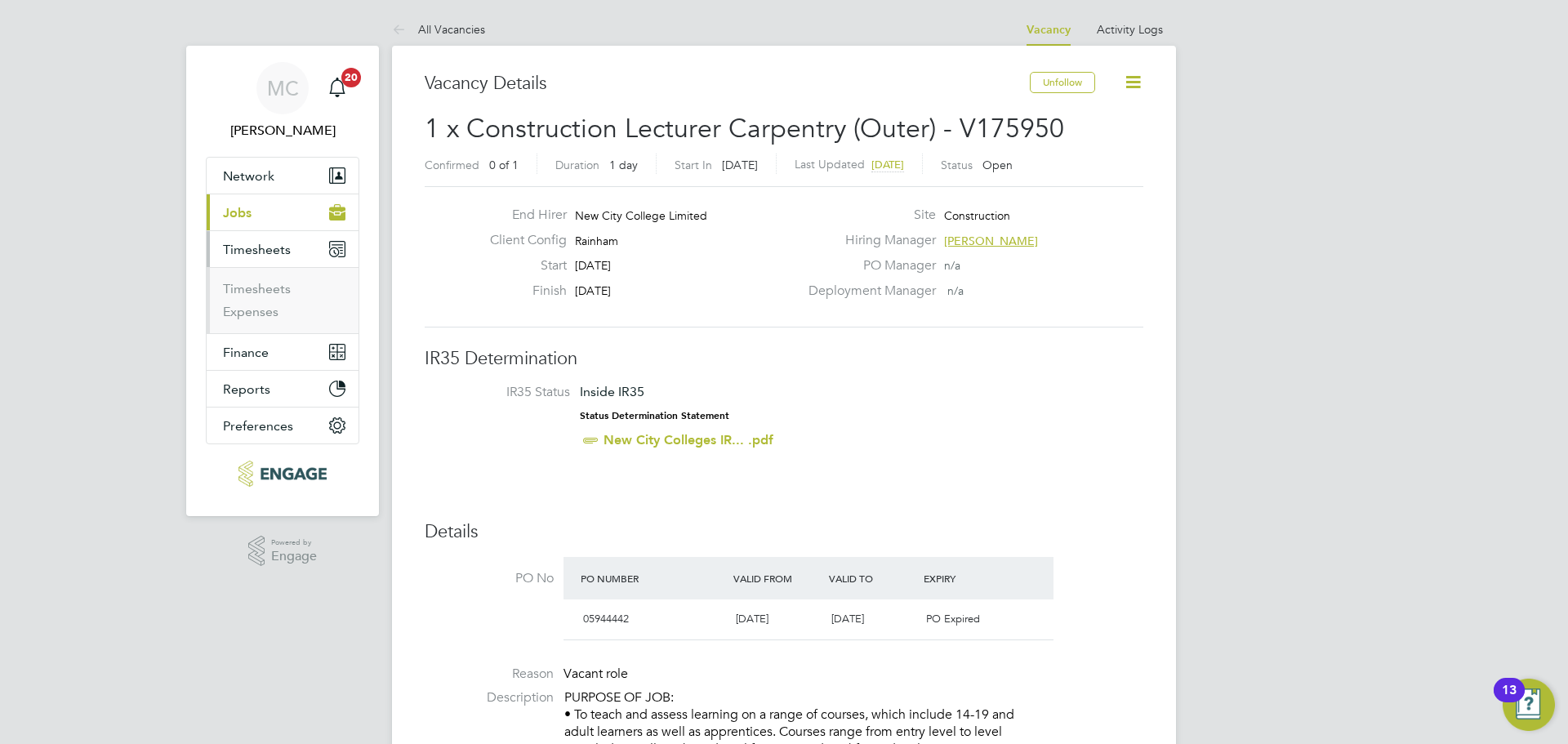
click at [283, 280] on ul "Timesheets Expenses" at bounding box center [282, 301] width 152 height 66
click at [282, 286] on link "Timesheets" at bounding box center [257, 288] width 68 height 16
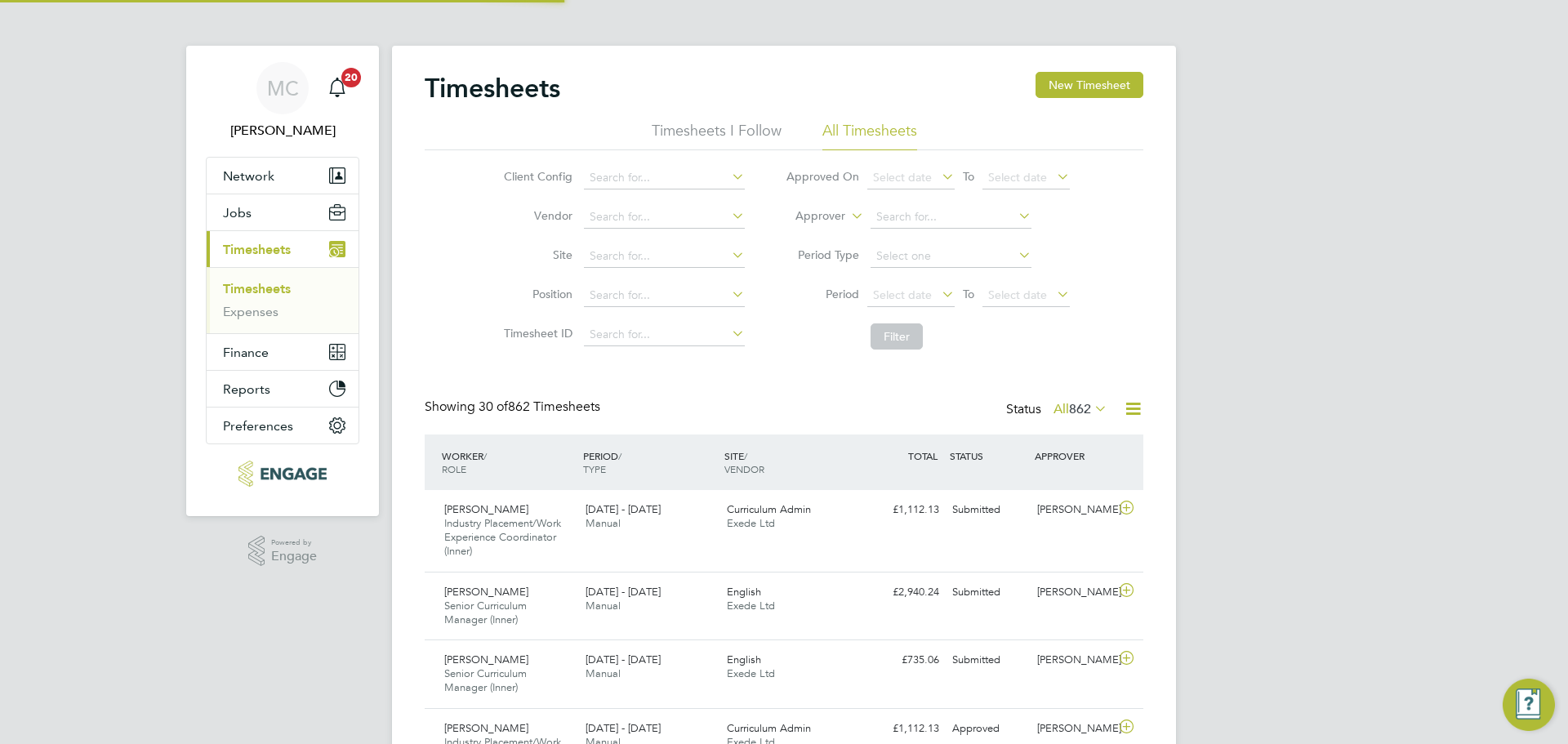
scroll to position [55, 142]
click at [699, 140] on li "Timesheets I Follow" at bounding box center [717, 135] width 130 height 29
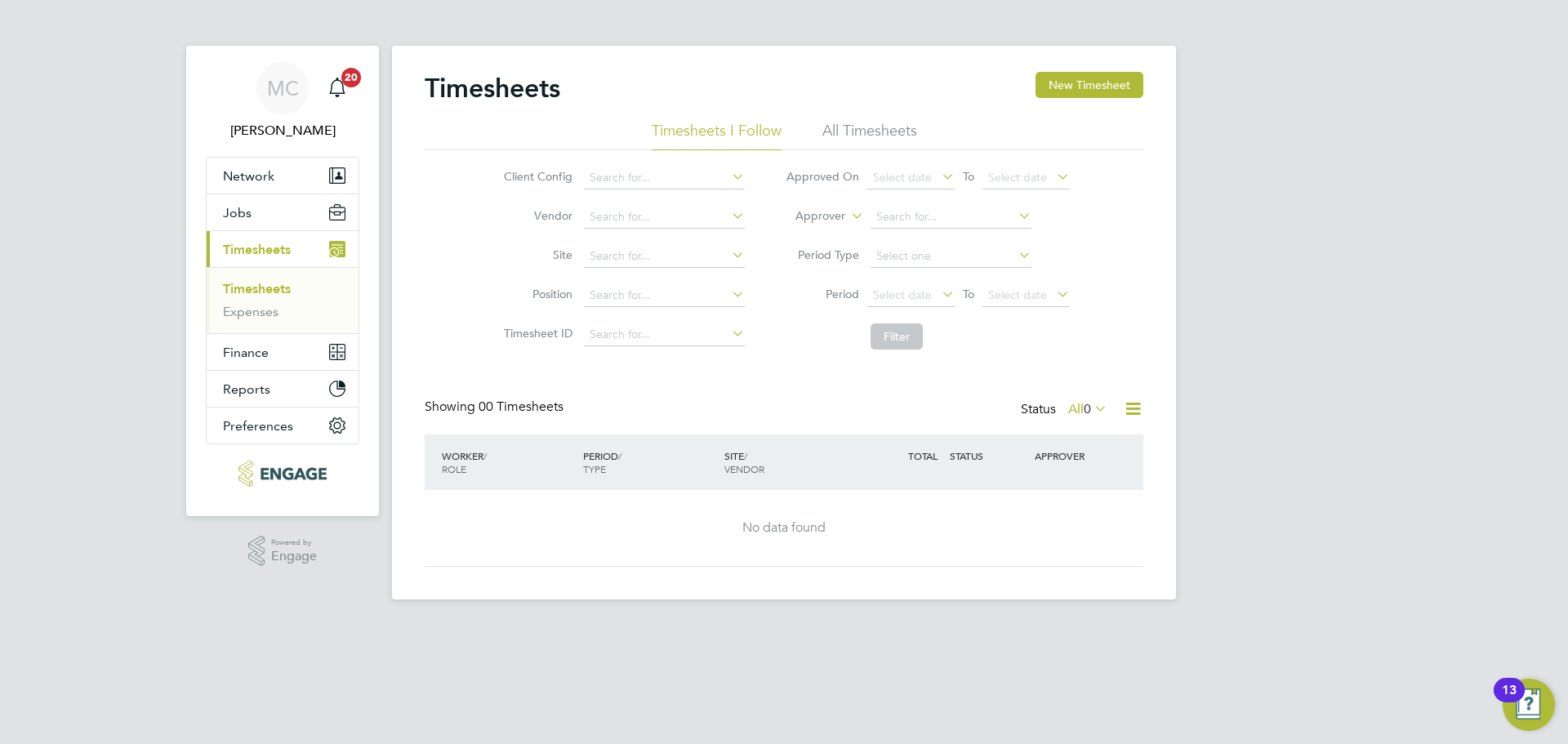
click at [833, 122] on li "All Timesheets" at bounding box center [870, 135] width 95 height 29
